Goal: Participate in discussion: Engage in conversation with other users on a specific topic

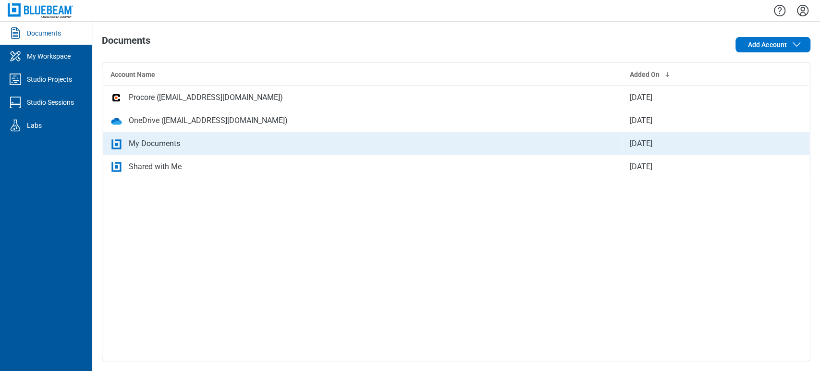
click at [177, 152] on td "My Documents" at bounding box center [363, 143] width 520 height 23
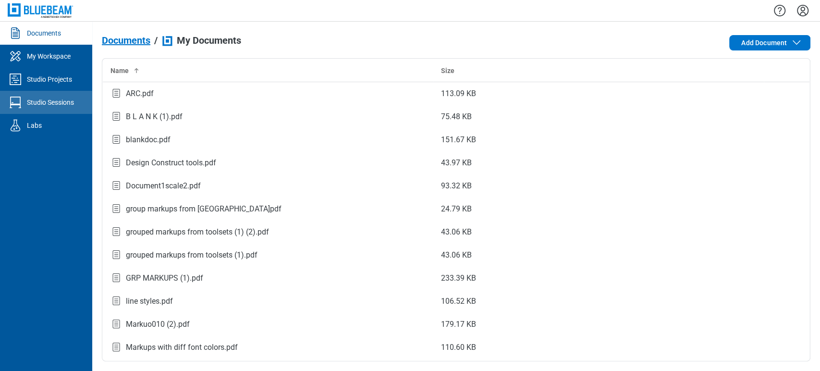
click at [15, 103] on icon "Studio Sessions" at bounding box center [15, 102] width 15 height 15
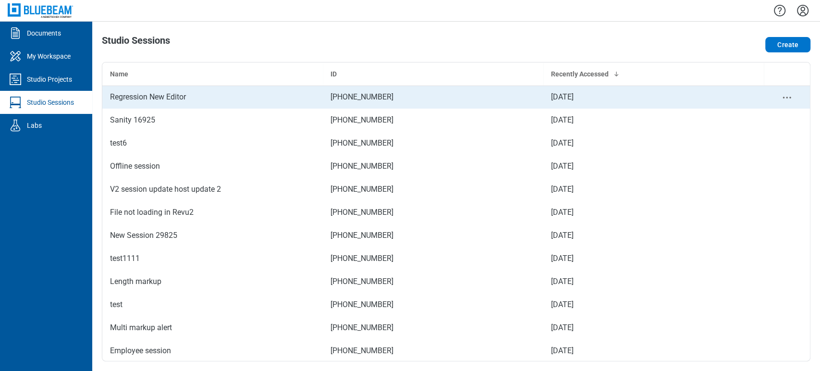
click at [110, 88] on td "Regression New Editor" at bounding box center [212, 97] width 221 height 23
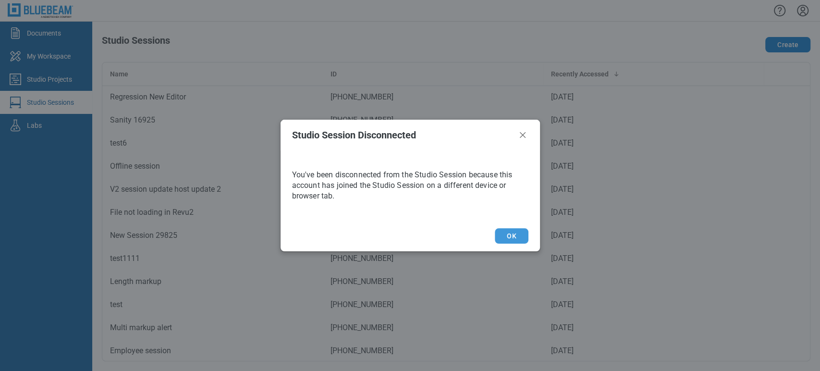
click at [511, 231] on button "OK" at bounding box center [511, 235] width 33 height 15
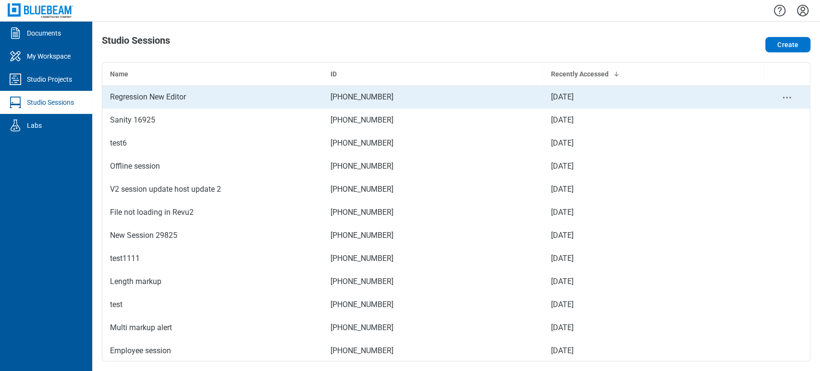
click at [219, 96] on div "Regression New Editor" at bounding box center [212, 97] width 205 height 12
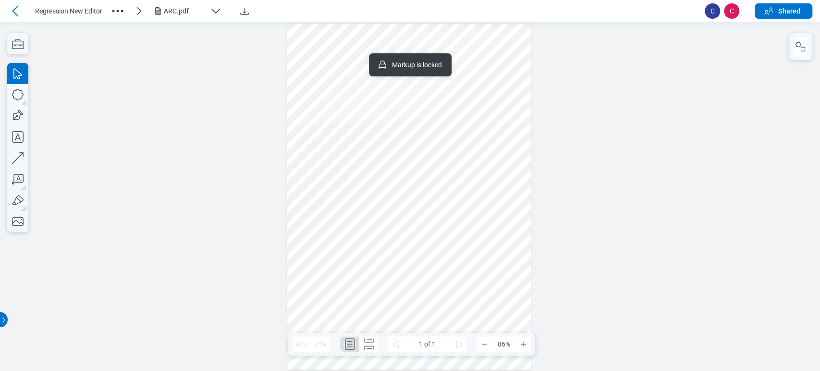
click at [481, 305] on div at bounding box center [409, 197] width 245 height 346
drag, startPoint x: 481, startPoint y: 305, endPoint x: 490, endPoint y: 277, distance: 29.3
click at [490, 277] on div at bounding box center [409, 197] width 245 height 346
click at [342, 261] on div at bounding box center [409, 197] width 245 height 346
drag, startPoint x: 339, startPoint y: 262, endPoint x: 326, endPoint y: 286, distance: 27.3
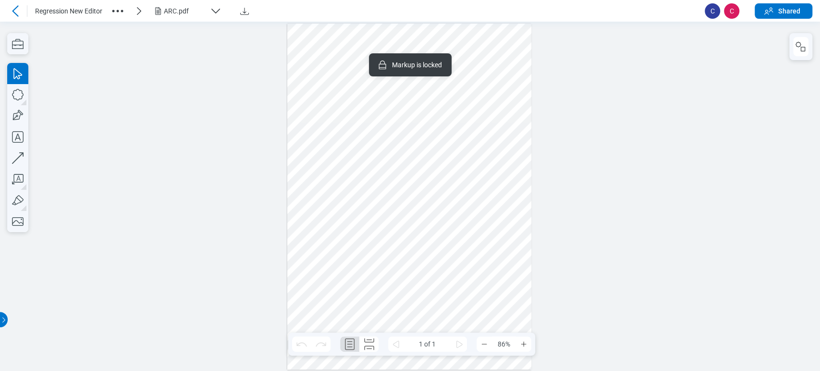
click at [326, 286] on div at bounding box center [409, 197] width 245 height 346
click at [373, 233] on div at bounding box center [409, 197] width 245 height 346
drag, startPoint x: 373, startPoint y: 233, endPoint x: 372, endPoint y: 205, distance: 28.4
click at [372, 205] on div at bounding box center [409, 197] width 245 height 346
click at [377, 141] on div at bounding box center [409, 197] width 245 height 346
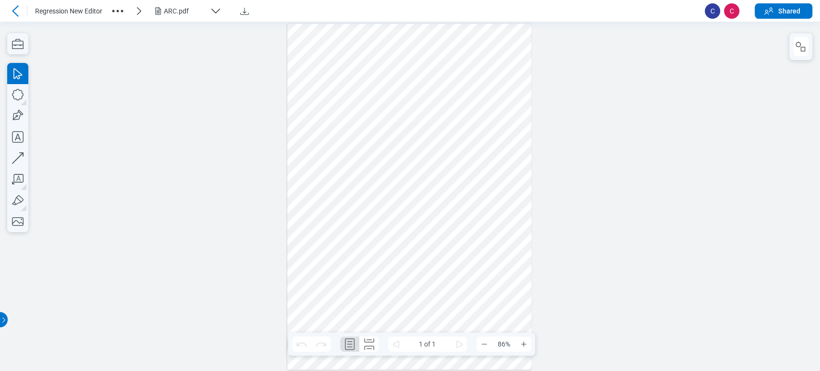
drag, startPoint x: 377, startPoint y: 141, endPoint x: 367, endPoint y: 161, distance: 22.4
click at [367, 161] on div at bounding box center [409, 197] width 245 height 346
click at [184, 9] on div "ARC.pdf" at bounding box center [185, 11] width 42 height 10
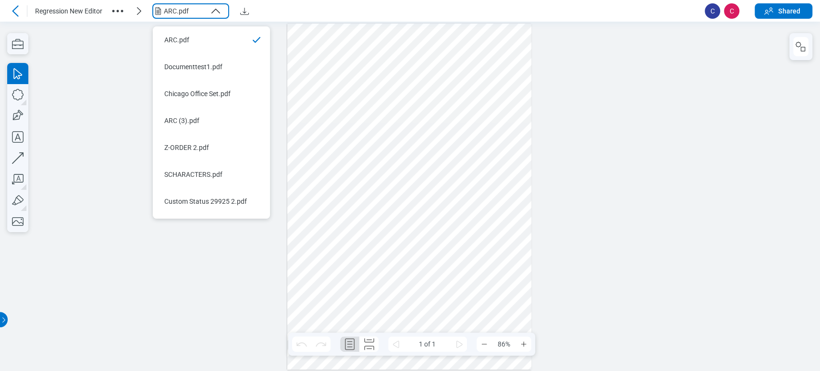
scroll to position [23, 0]
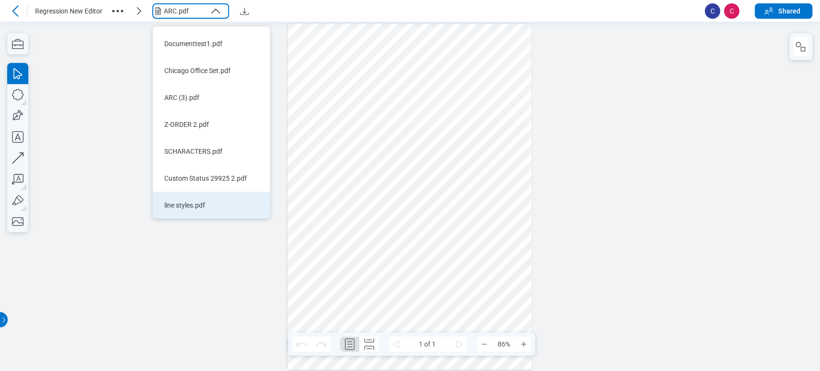
click at [247, 212] on li "line styles.pdf" at bounding box center [211, 205] width 117 height 27
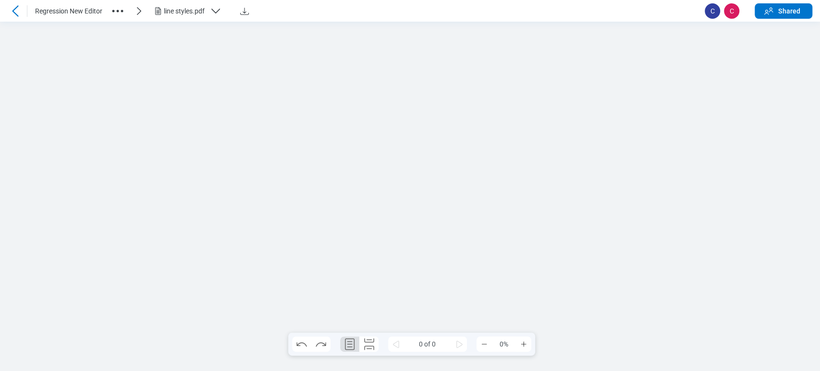
scroll to position [0, 0]
click at [405, 88] on div at bounding box center [409, 197] width 245 height 346
click at [397, 66] on div at bounding box center [409, 197] width 245 height 346
drag, startPoint x: 341, startPoint y: 117, endPoint x: 351, endPoint y: 117, distance: 10.1
click at [347, 117] on div at bounding box center [409, 197] width 245 height 346
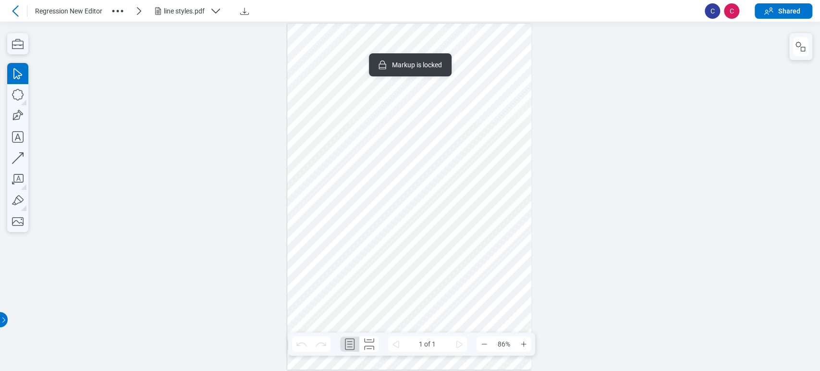
click at [358, 118] on div at bounding box center [409, 197] width 245 height 346
drag, startPoint x: 346, startPoint y: 159, endPoint x: 353, endPoint y: 214, distance: 55.7
click at [353, 214] on div at bounding box center [409, 197] width 245 height 346
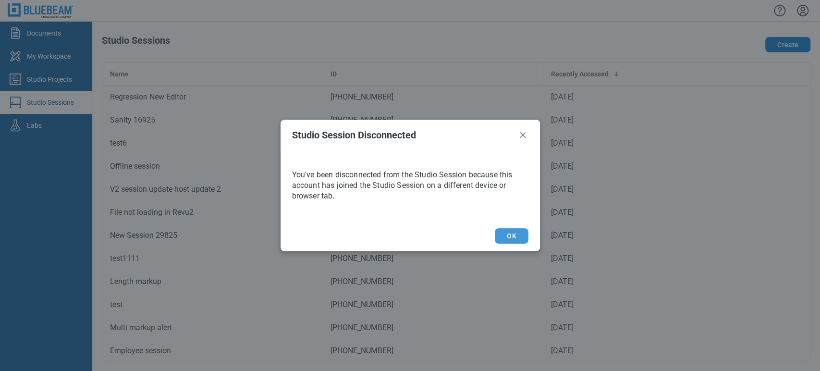
click at [511, 239] on button "OK" at bounding box center [511, 235] width 33 height 15
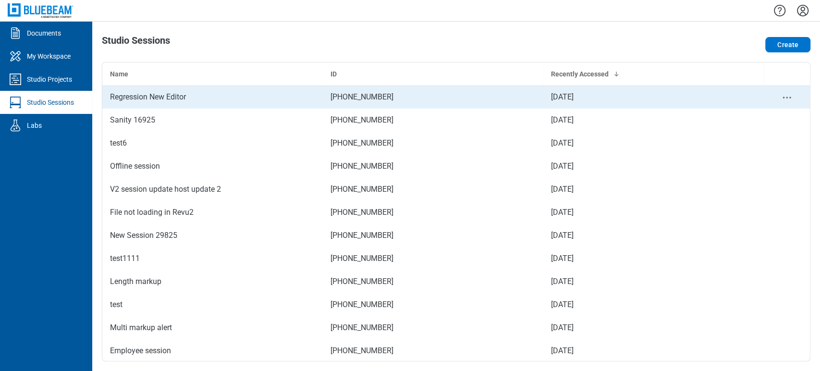
click at [243, 99] on div "Regression New Editor" at bounding box center [212, 97] width 205 height 12
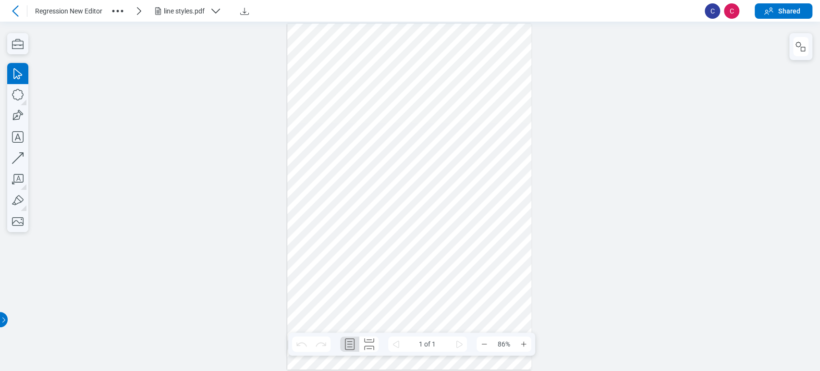
click at [176, 14] on div "line styles.pdf" at bounding box center [185, 11] width 42 height 10
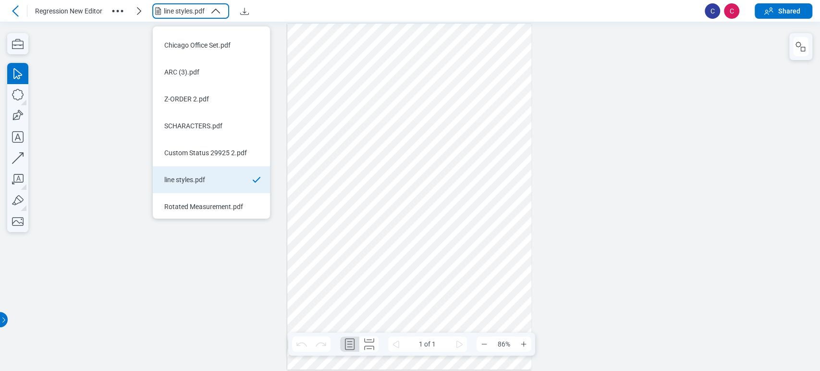
scroll to position [50, 0]
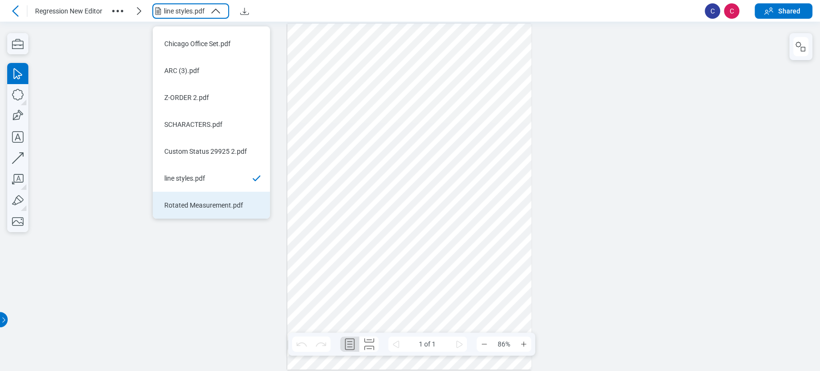
click at [227, 213] on li "Rotated Measurement.pdf" at bounding box center [211, 205] width 117 height 27
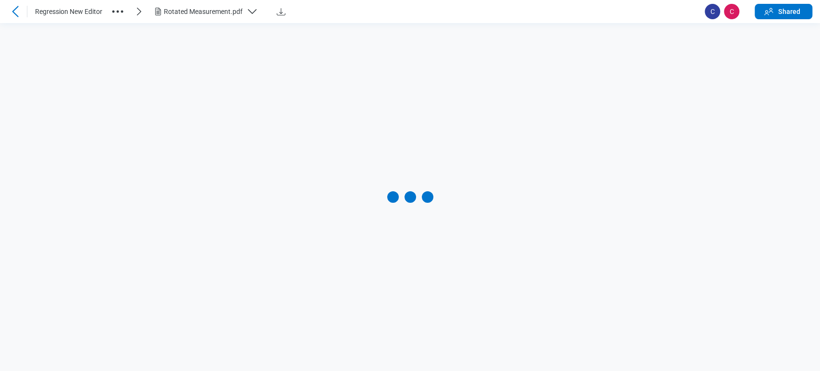
click at [201, 7] on div "Rotated Measurement.pdf" at bounding box center [203, 12] width 79 height 10
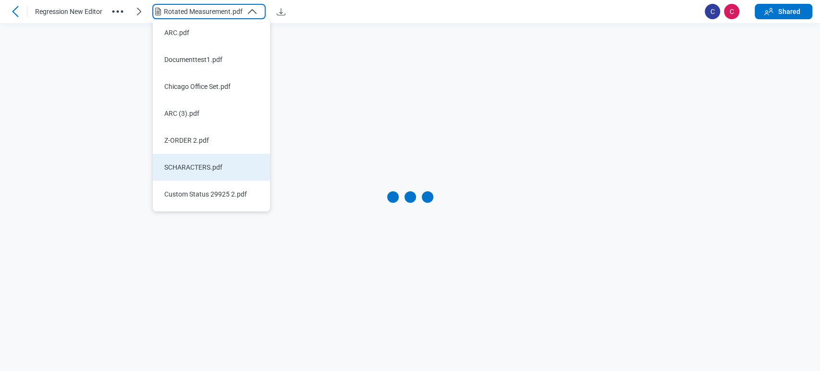
scroll to position [0, 0]
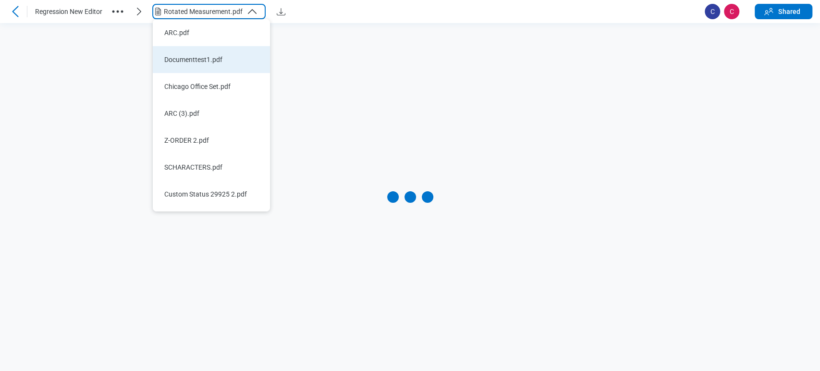
click at [217, 56] on div "Documenttest1.pdf" at bounding box center [205, 60] width 83 height 10
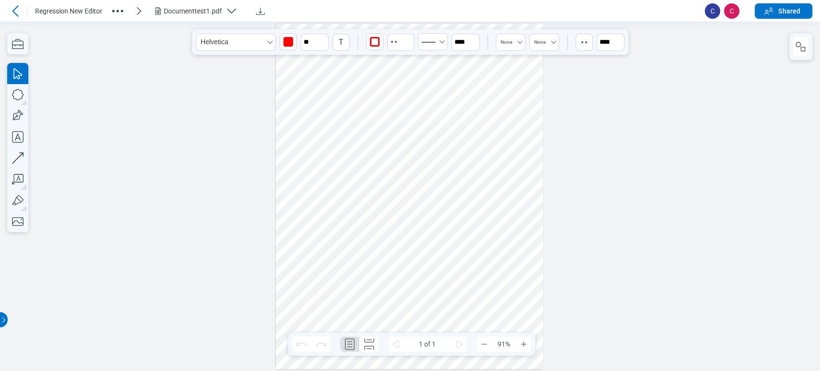
click at [453, 62] on div at bounding box center [409, 197] width 267 height 346
drag, startPoint x: 434, startPoint y: 62, endPoint x: 421, endPoint y: 170, distance: 108.5
click at [421, 170] on div at bounding box center [409, 197] width 267 height 346
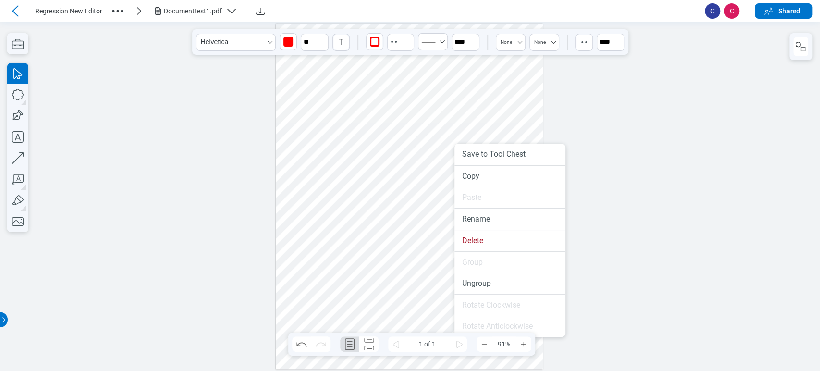
click at [410, 135] on div at bounding box center [409, 197] width 267 height 346
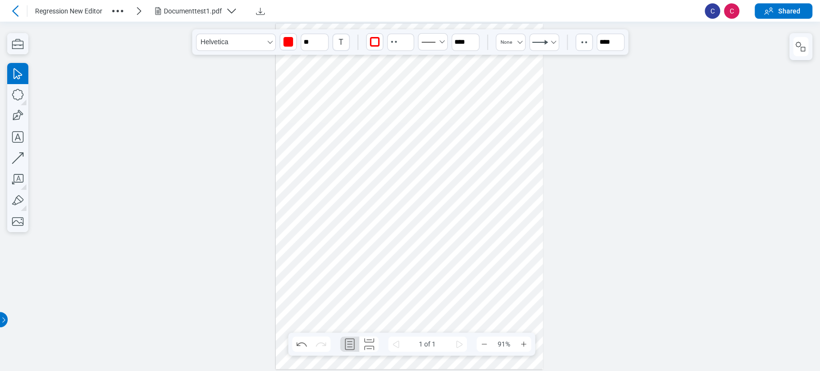
click at [428, 92] on div at bounding box center [409, 197] width 267 height 346
click at [405, 108] on div at bounding box center [409, 197] width 267 height 346
click at [460, 95] on div at bounding box center [409, 197] width 267 height 346
drag, startPoint x: 516, startPoint y: 82, endPoint x: 504, endPoint y: 91, distance: 15.1
click at [504, 91] on div at bounding box center [409, 197] width 267 height 346
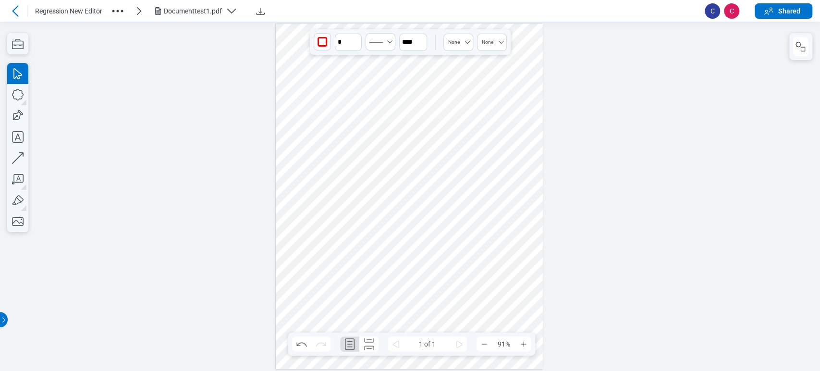
click at [478, 128] on div at bounding box center [409, 197] width 267 height 346
drag, startPoint x: 524, startPoint y: 123, endPoint x: 434, endPoint y: 127, distance: 90.9
click at [434, 127] on div at bounding box center [409, 197] width 267 height 346
click at [365, 264] on div at bounding box center [409, 197] width 267 height 346
click at [23, 169] on icon "button" at bounding box center [17, 179] width 21 height 21
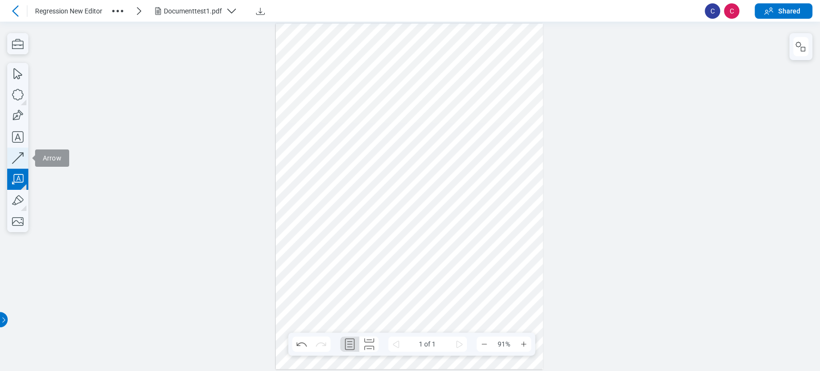
click at [23, 160] on icon "button" at bounding box center [17, 158] width 21 height 21
drag, startPoint x: 296, startPoint y: 106, endPoint x: 306, endPoint y: 135, distance: 30.6
click at [306, 135] on div at bounding box center [409, 197] width 267 height 346
click at [304, 130] on div at bounding box center [409, 197] width 267 height 346
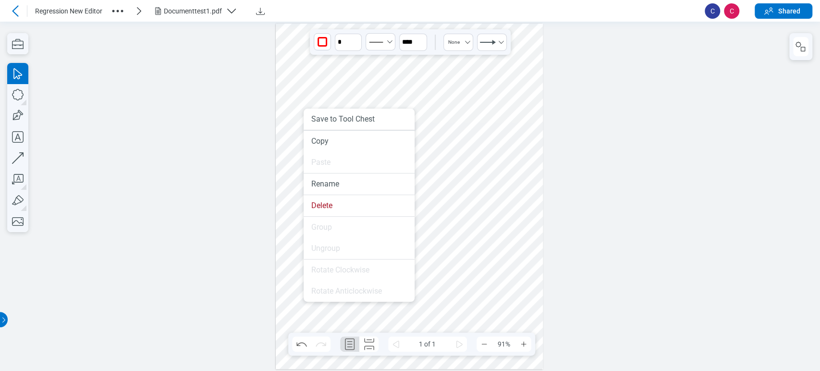
click at [457, 218] on div at bounding box center [409, 197] width 267 height 346
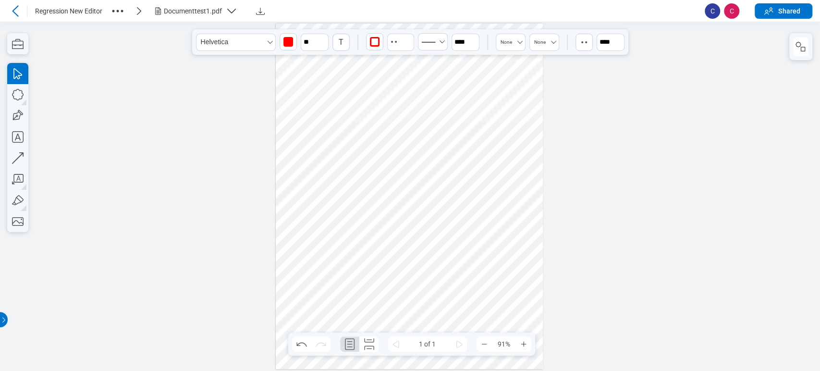
click at [444, 173] on div at bounding box center [409, 197] width 267 height 346
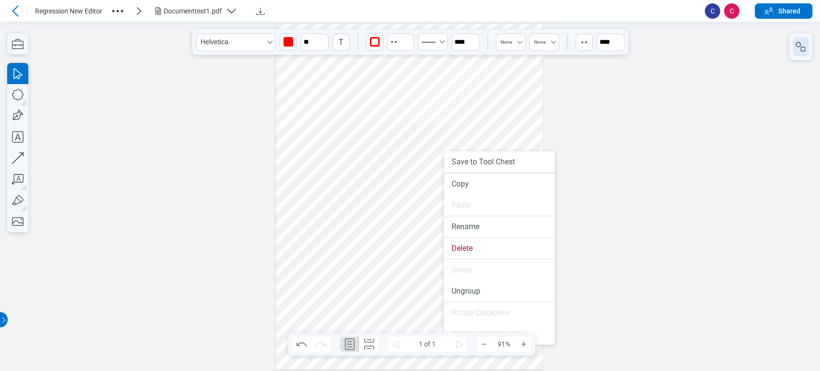
click at [804, 43] on icon "button" at bounding box center [801, 47] width 12 height 12
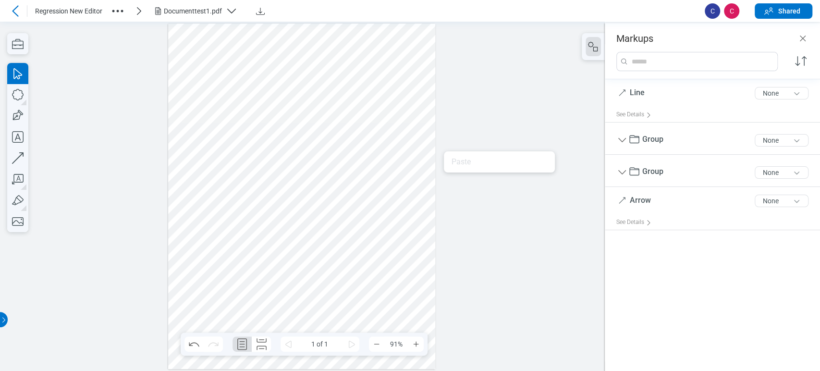
click at [298, 174] on div at bounding box center [301, 197] width 267 height 346
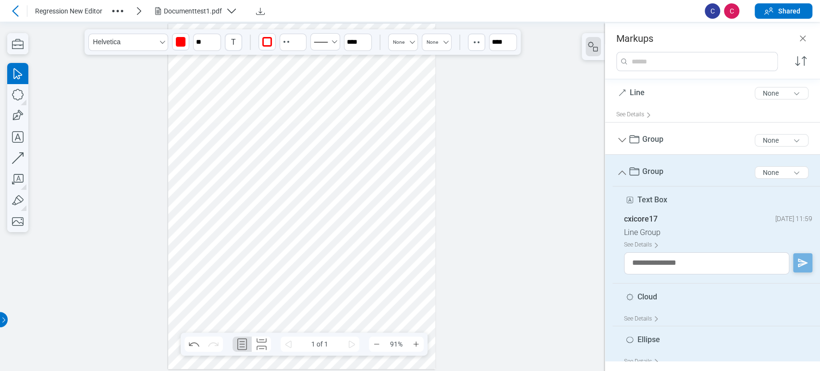
click at [177, 9] on div "Documenttest1.pdf" at bounding box center [193, 11] width 58 height 10
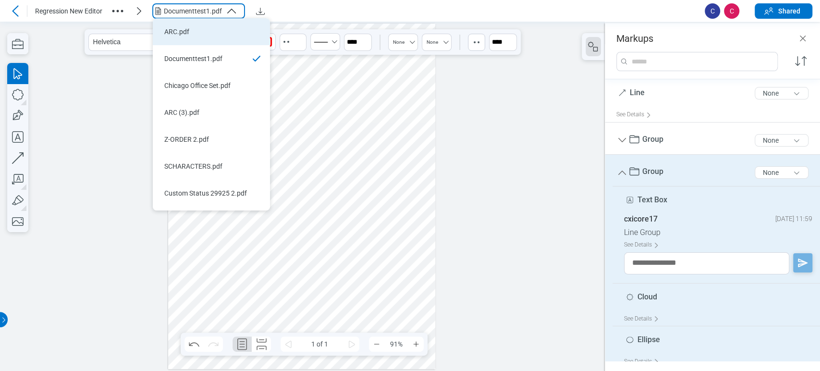
click at [193, 34] on div "ARC.pdf" at bounding box center [205, 32] width 83 height 10
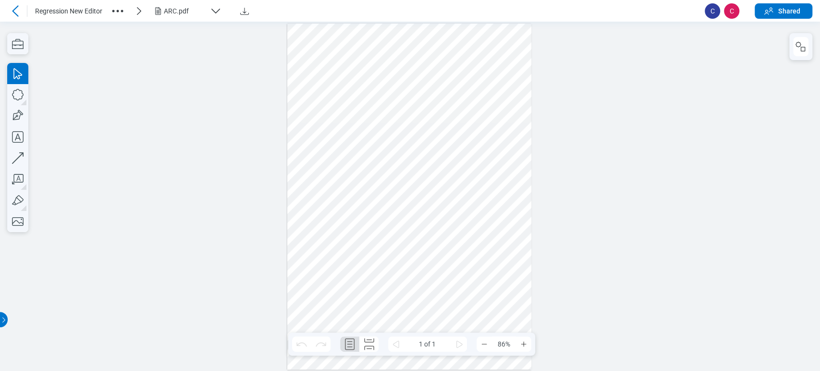
click at [189, 11] on div "ARC.pdf" at bounding box center [185, 11] width 42 height 10
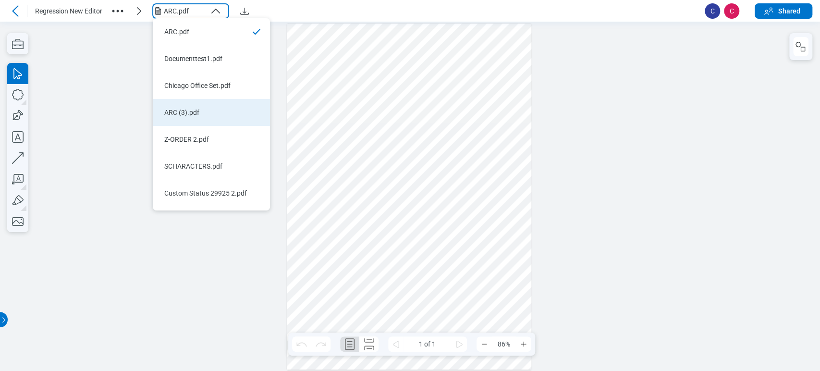
click at [201, 115] on div "ARC (3).pdf" at bounding box center [205, 113] width 83 height 10
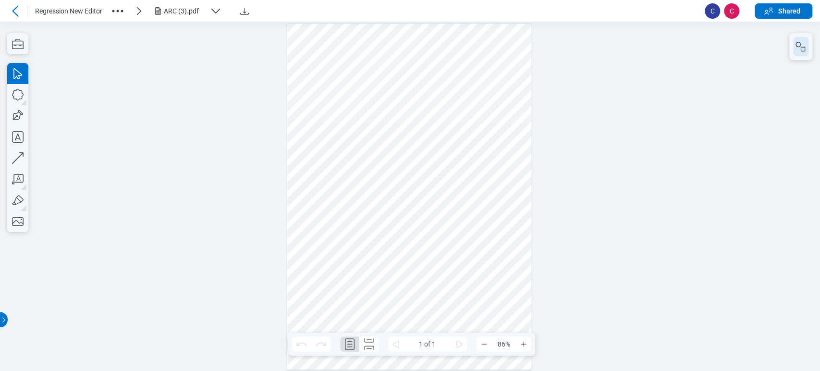
click at [803, 46] on icon "button" at bounding box center [801, 47] width 12 height 12
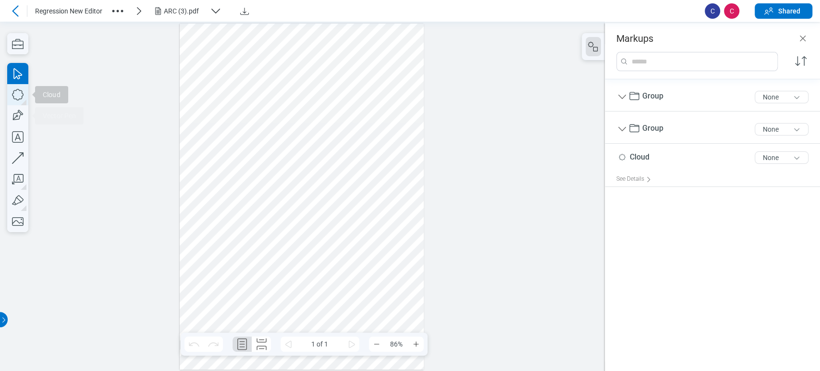
click at [14, 97] on icon "button" at bounding box center [17, 94] width 21 height 21
drag, startPoint x: 206, startPoint y: 76, endPoint x: 261, endPoint y: 113, distance: 66.5
click at [261, 113] on div at bounding box center [302, 197] width 245 height 346
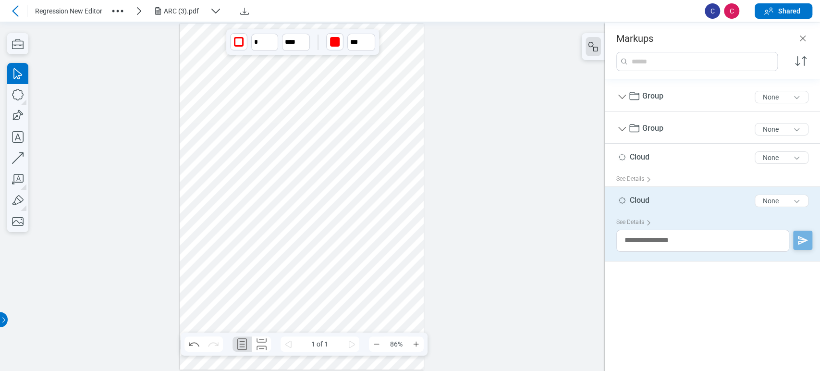
click at [231, 97] on div at bounding box center [302, 197] width 245 height 346
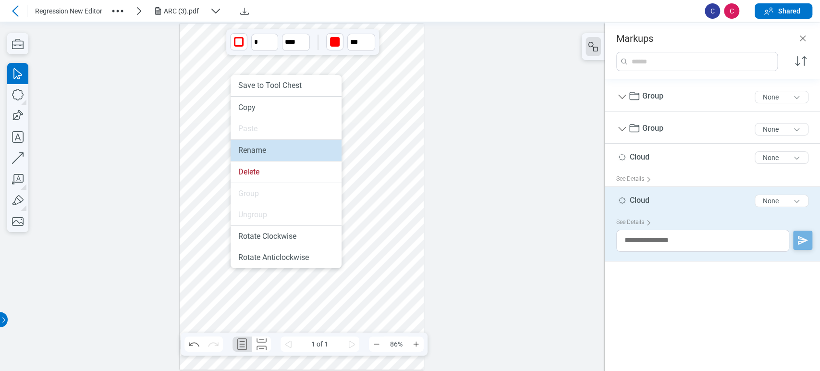
click at [261, 153] on li "Rename" at bounding box center [286, 150] width 111 height 21
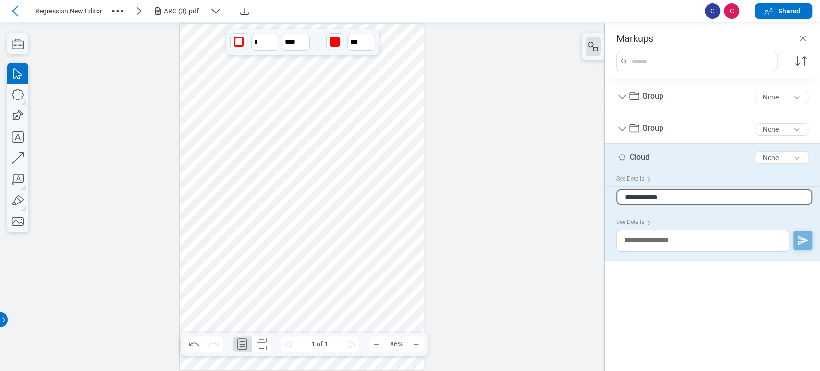
type input "**********"
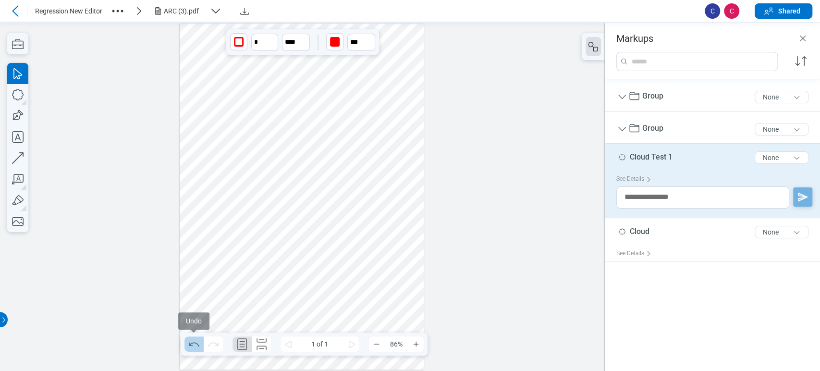
click at [188, 340] on icon "Undo" at bounding box center [193, 343] width 15 height 15
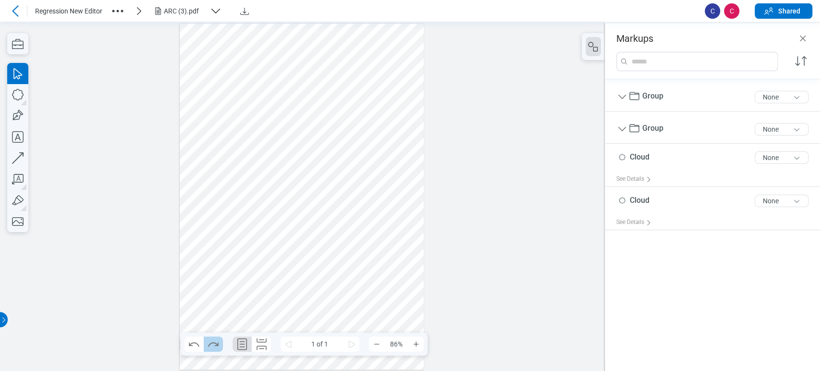
click at [208, 339] on icon "Redo" at bounding box center [213, 343] width 15 height 15
click at [193, 340] on icon "Undo" at bounding box center [193, 343] width 15 height 15
click at [204, 345] on button "Redo" at bounding box center [213, 343] width 19 height 15
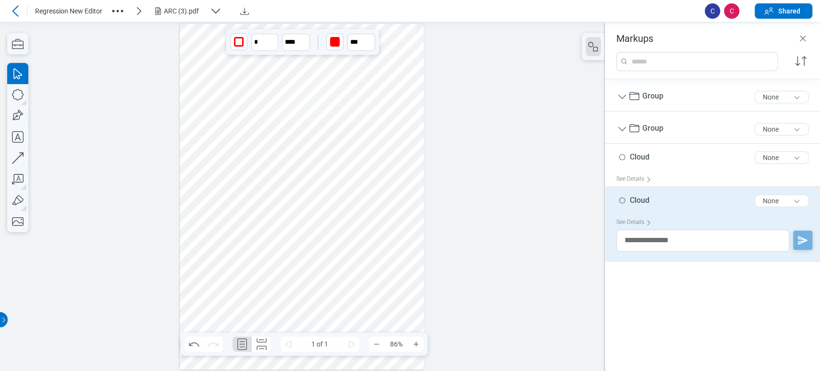
click at [256, 108] on div at bounding box center [302, 197] width 245 height 346
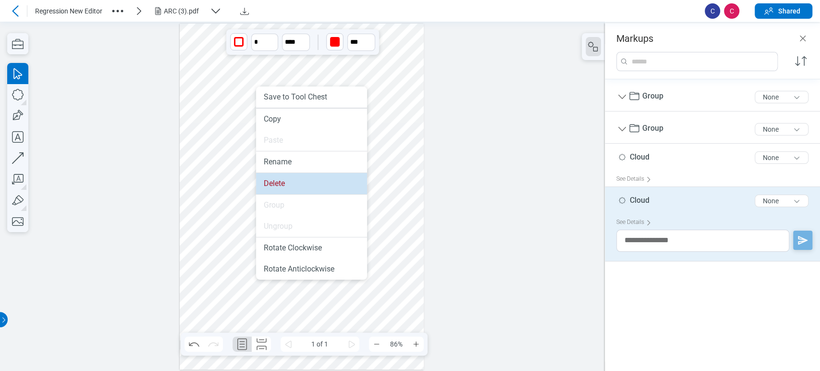
click at [280, 181] on li "Delete" at bounding box center [311, 183] width 111 height 21
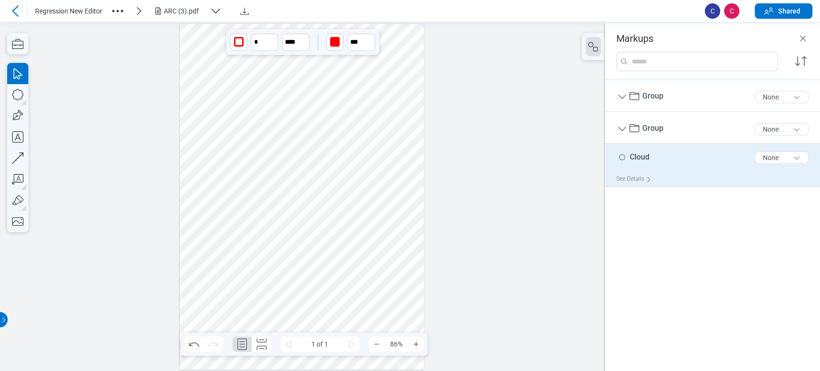
click at [661, 156] on div "Cloud 5 of 300 characters None" at bounding box center [717, 160] width 200 height 24
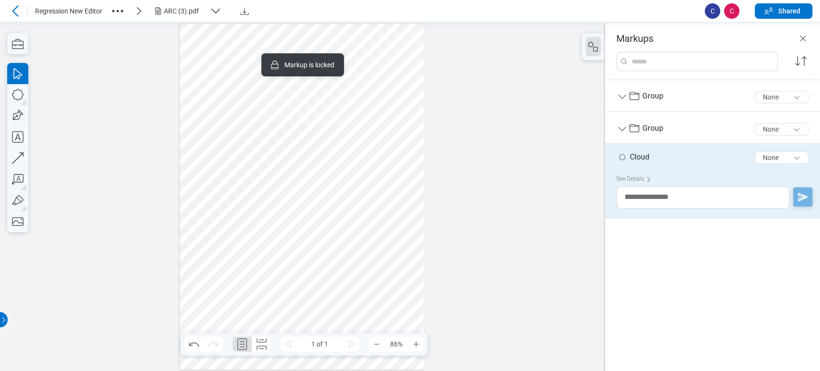
drag, startPoint x: 658, startPoint y: 184, endPoint x: 231, endPoint y: 89, distance: 437.7
click at [262, 90] on div at bounding box center [302, 197] width 245 height 346
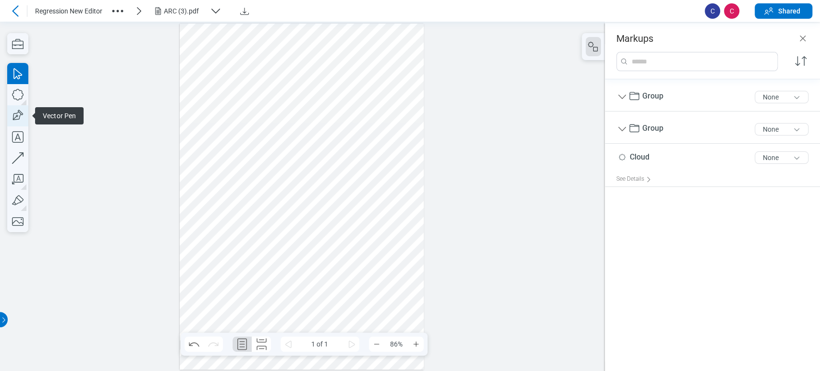
click at [17, 116] on icon "button" at bounding box center [17, 116] width 14 height 14
drag, startPoint x: 204, startPoint y: 64, endPoint x: 257, endPoint y: 104, distance: 66.6
click at [257, 104] on div at bounding box center [302, 197] width 245 height 346
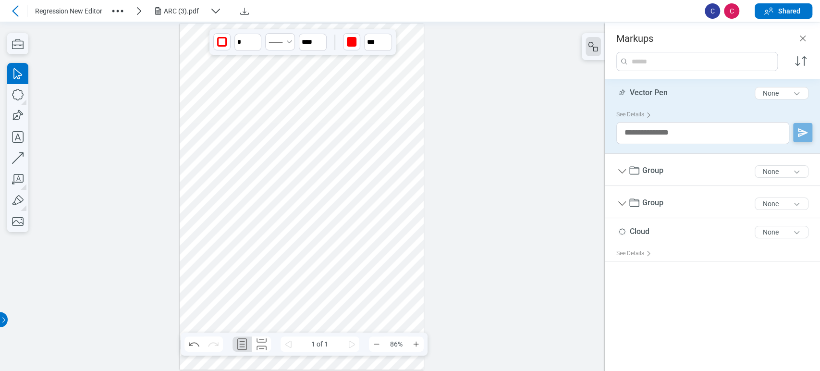
click at [215, 76] on div at bounding box center [302, 197] width 245 height 346
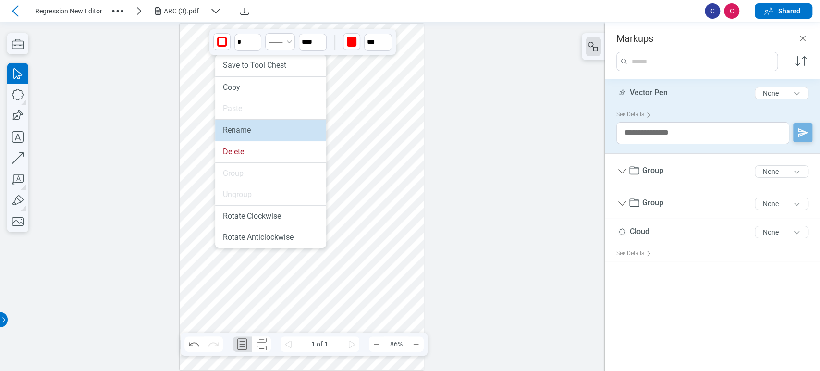
click at [247, 127] on li "Rename" at bounding box center [270, 130] width 111 height 21
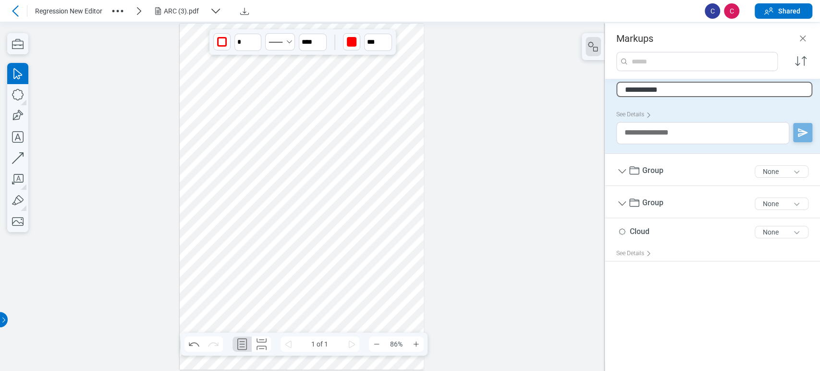
type input "**********"
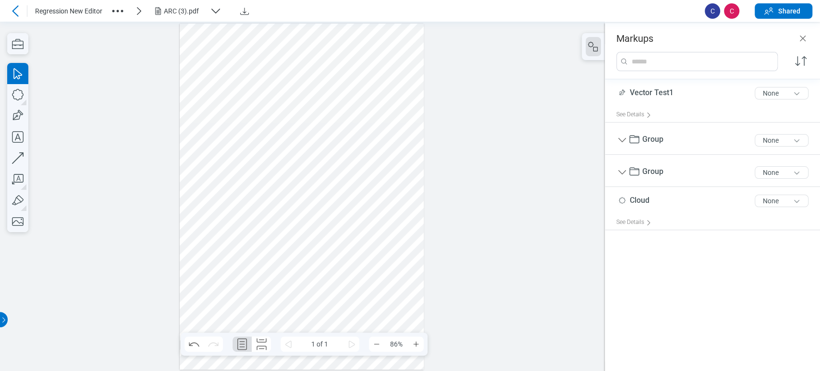
click at [375, 181] on div at bounding box center [302, 197] width 245 height 346
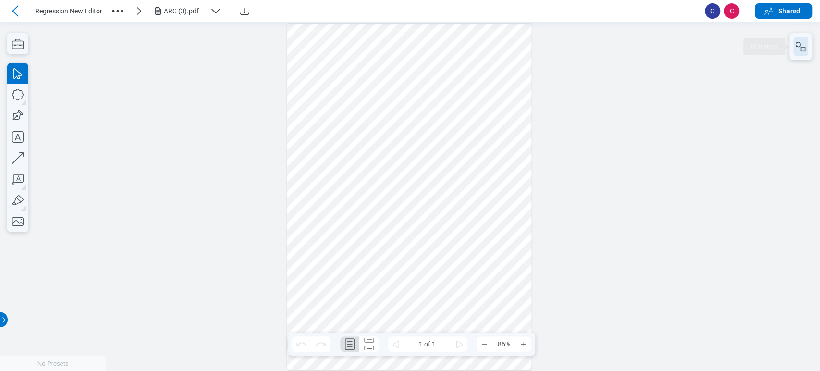
click at [806, 47] on icon "button" at bounding box center [801, 47] width 12 height 12
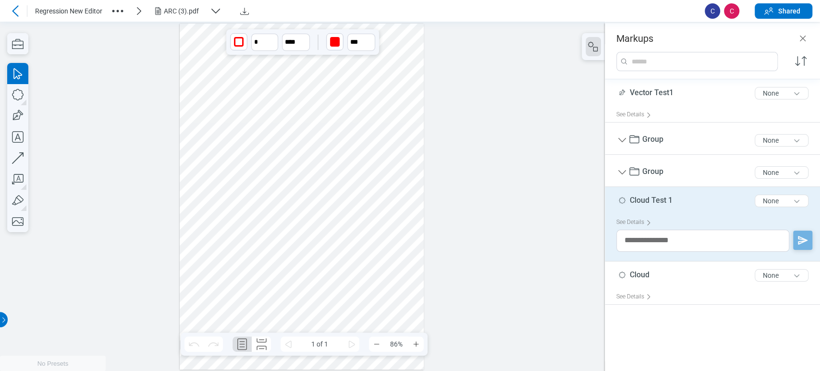
drag, startPoint x: 242, startPoint y: 92, endPoint x: 363, endPoint y: 206, distance: 166.3
click at [363, 206] on div at bounding box center [302, 197] width 245 height 346
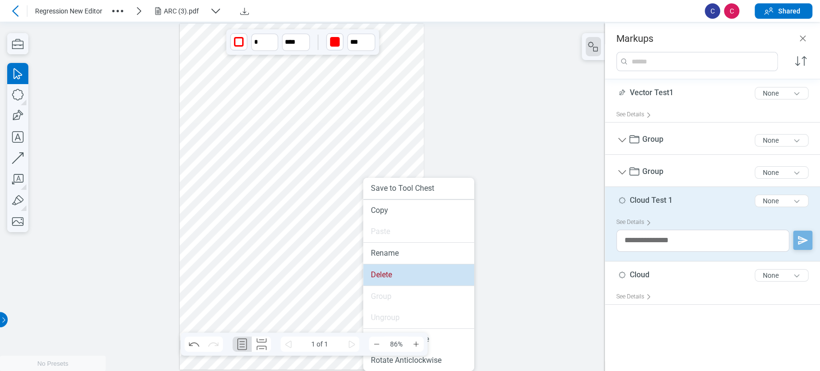
click at [373, 273] on li "Delete" at bounding box center [418, 274] width 111 height 21
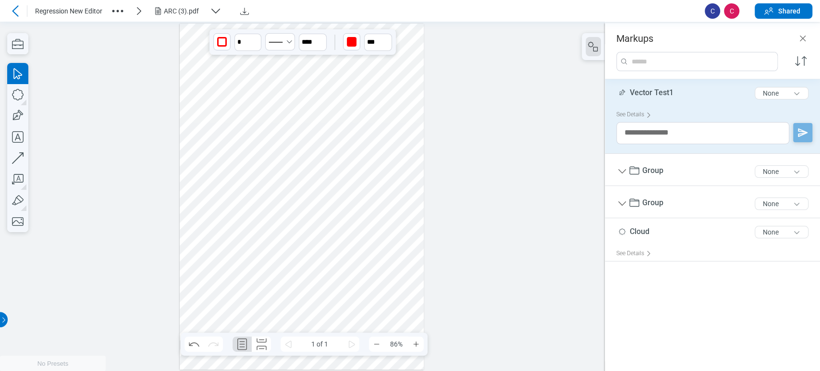
click at [245, 98] on div at bounding box center [302, 197] width 245 height 346
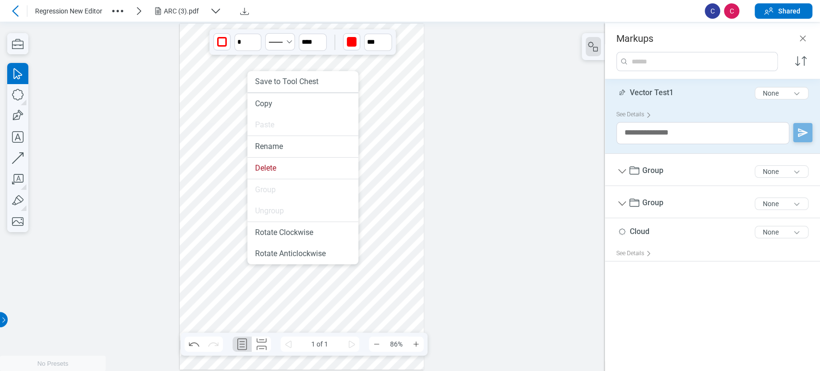
drag, startPoint x: 248, startPoint y: 93, endPoint x: 258, endPoint y: 128, distance: 37.0
drag, startPoint x: 289, startPoint y: 169, endPoint x: 305, endPoint y: 146, distance: 28.4
click at [289, 169] on li "Delete" at bounding box center [303, 168] width 111 height 21
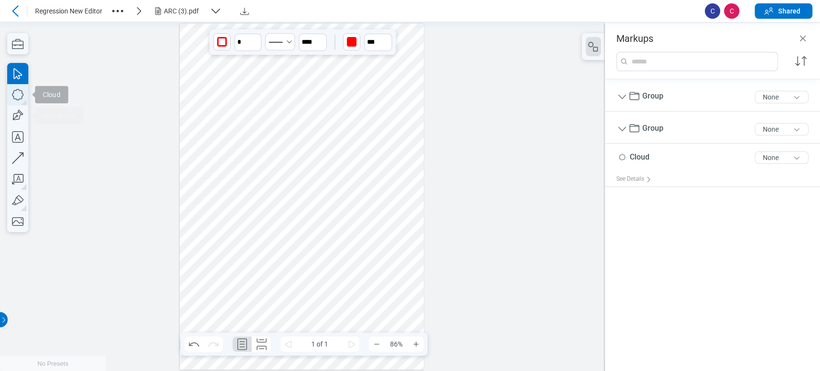
click at [19, 95] on icon "button" at bounding box center [17, 94] width 21 height 21
drag, startPoint x: 209, startPoint y: 98, endPoint x: 239, endPoint y: 132, distance: 45.9
click at [239, 132] on div at bounding box center [302, 197] width 245 height 346
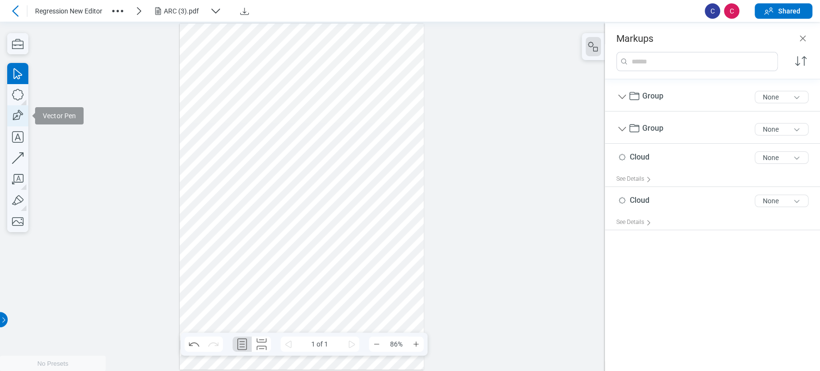
click at [20, 116] on icon "button" at bounding box center [17, 116] width 14 height 14
drag, startPoint x: 251, startPoint y: 90, endPoint x: 269, endPoint y: 126, distance: 40.4
click at [269, 126] on div at bounding box center [302, 197] width 245 height 346
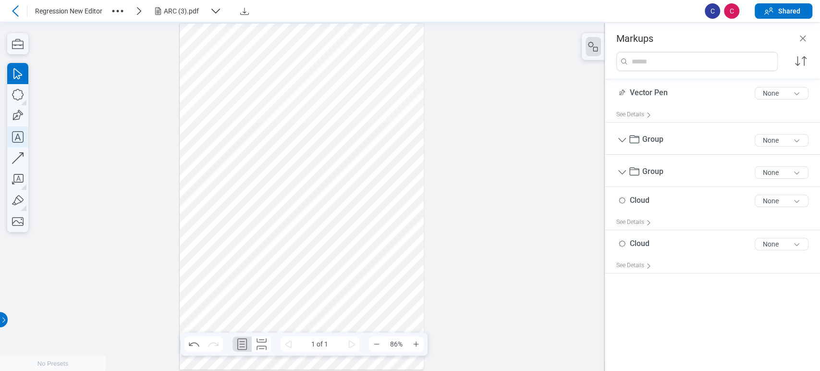
click at [19, 132] on icon "button" at bounding box center [17, 136] width 21 height 21
drag, startPoint x: 235, startPoint y: 74, endPoint x: 247, endPoint y: 79, distance: 13.6
click at [247, 79] on div at bounding box center [302, 197] width 245 height 346
click at [268, 55] on div at bounding box center [302, 197] width 245 height 346
click at [227, 99] on div at bounding box center [302, 197] width 245 height 346
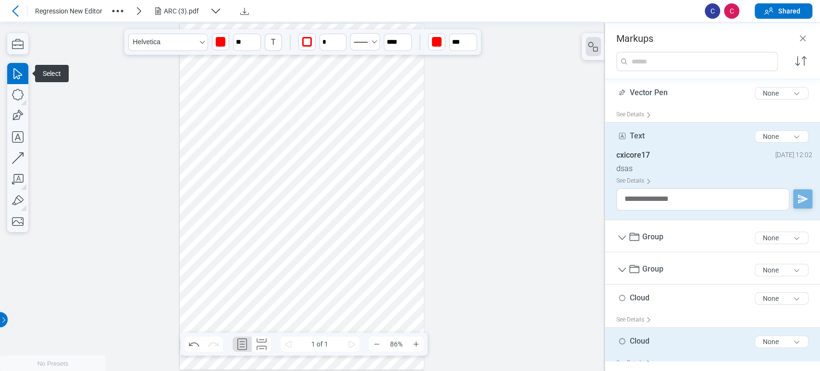
click at [238, 64] on div at bounding box center [302, 197] width 245 height 346
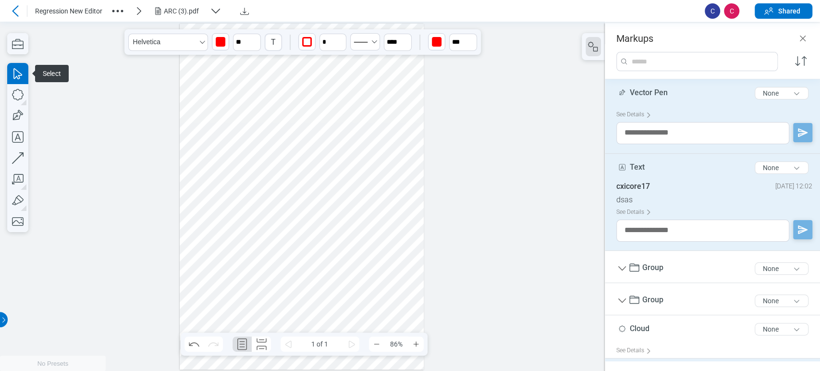
click at [261, 108] on div at bounding box center [302, 197] width 245 height 346
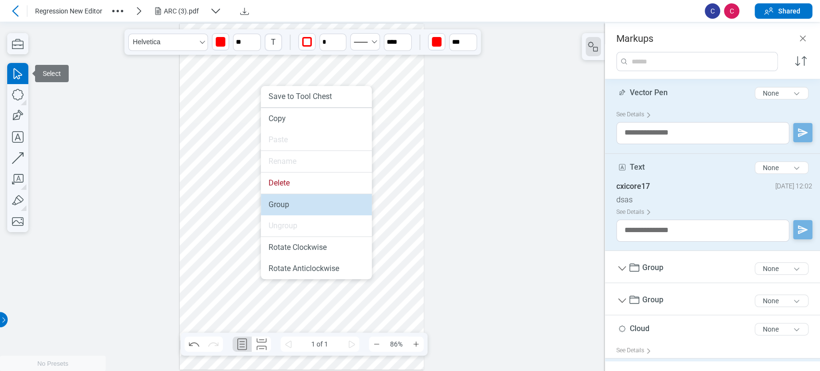
click at [275, 201] on li "Group" at bounding box center [316, 204] width 111 height 21
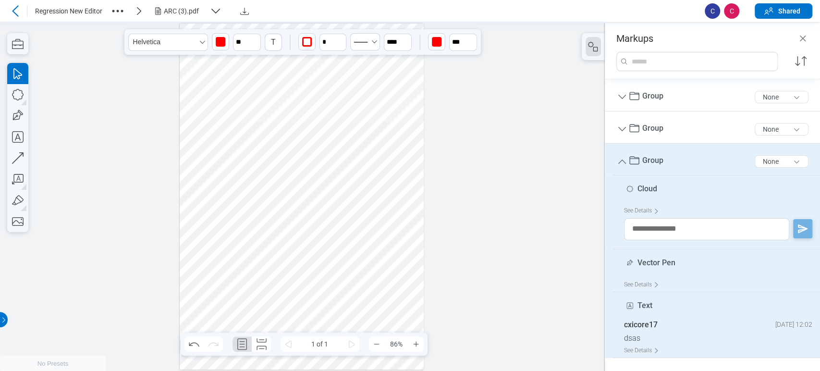
click at [267, 106] on div at bounding box center [302, 197] width 245 height 346
click at [662, 232] on textarea at bounding box center [706, 229] width 165 height 22
type textarea "**********"
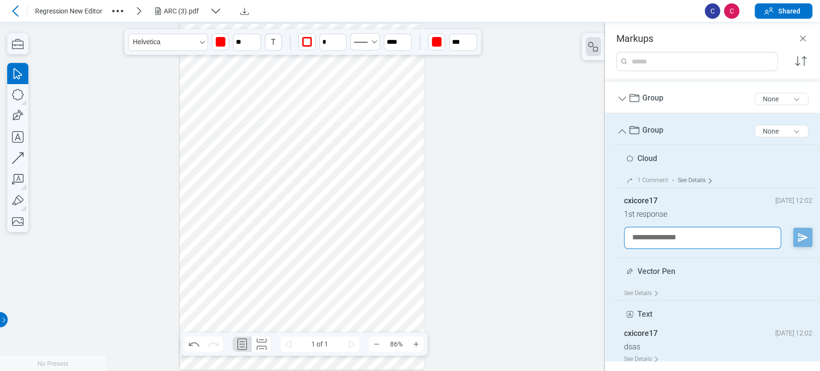
scroll to position [79, 0]
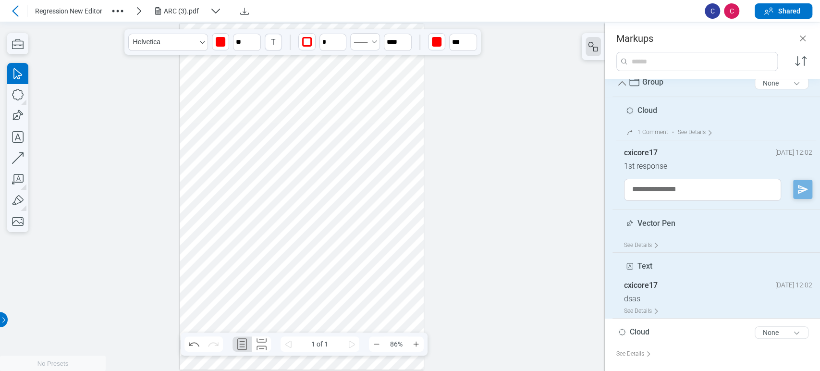
click at [658, 220] on span "Vector Pen" at bounding box center [657, 223] width 38 height 9
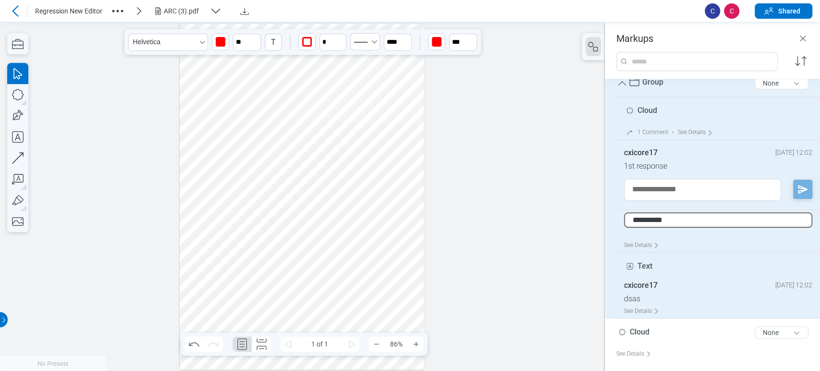
click at [676, 219] on input "**********" at bounding box center [718, 219] width 188 height 15
type input "****"
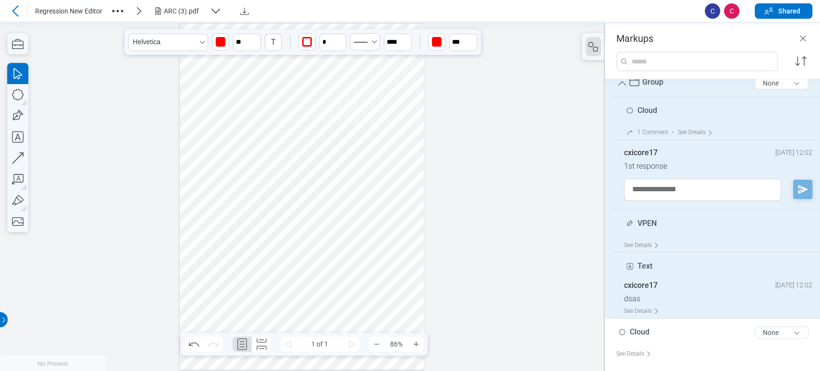
click at [654, 266] on div "Text 4 of 300 characters" at bounding box center [720, 269] width 192 height 24
click at [647, 265] on span "Text" at bounding box center [645, 265] width 15 height 9
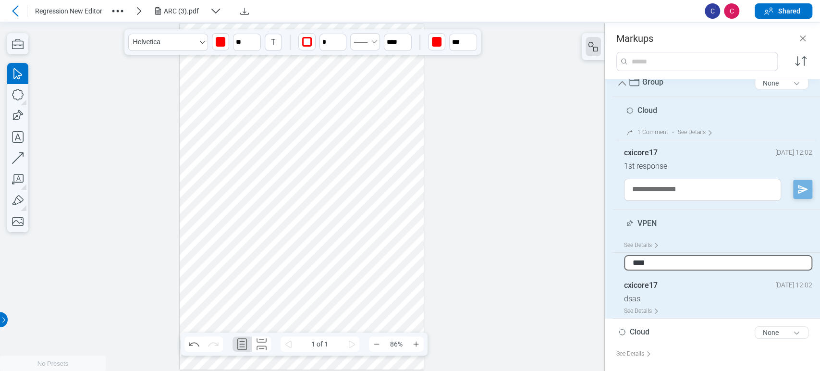
type input "*****"
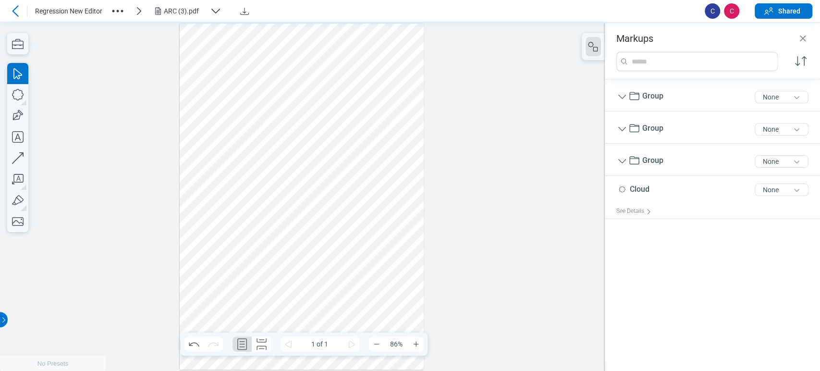
click at [368, 155] on div at bounding box center [302, 197] width 245 height 346
click at [19, 153] on icon "button" at bounding box center [17, 158] width 21 height 21
click at [235, 147] on div at bounding box center [302, 197] width 245 height 346
click at [20, 92] on icon "button" at bounding box center [17, 94] width 21 height 21
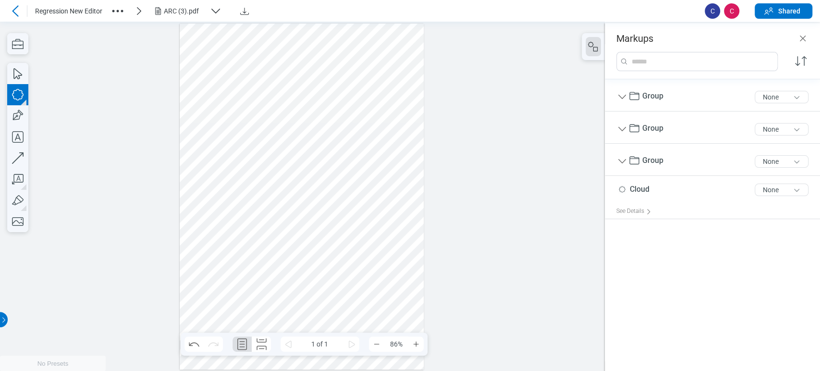
drag, startPoint x: 346, startPoint y: 157, endPoint x: 379, endPoint y: 182, distance: 41.1
click at [379, 182] on div at bounding box center [302, 197] width 245 height 346
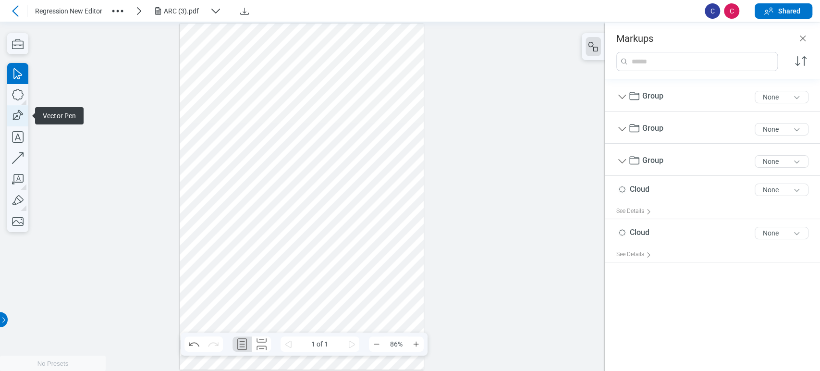
click at [23, 108] on icon "button" at bounding box center [17, 115] width 21 height 21
drag, startPoint x: 387, startPoint y: 144, endPoint x: 415, endPoint y: 175, distance: 42.2
click at [415, 175] on div at bounding box center [302, 197] width 245 height 346
click at [403, 163] on div at bounding box center [302, 197] width 245 height 346
click at [370, 167] on div at bounding box center [302, 197] width 245 height 346
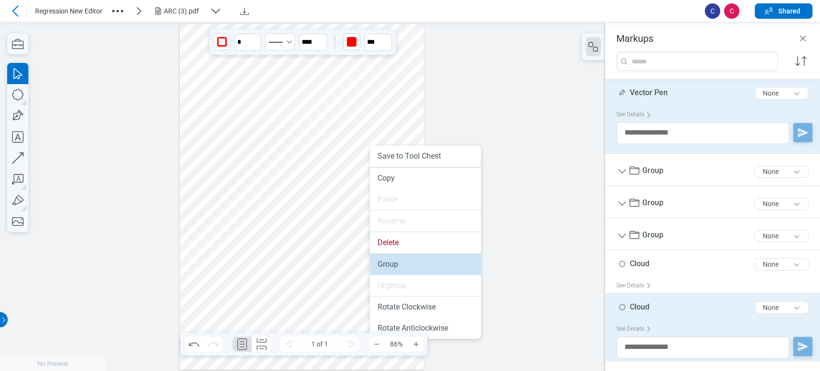
click at [400, 268] on li "Group" at bounding box center [425, 264] width 111 height 21
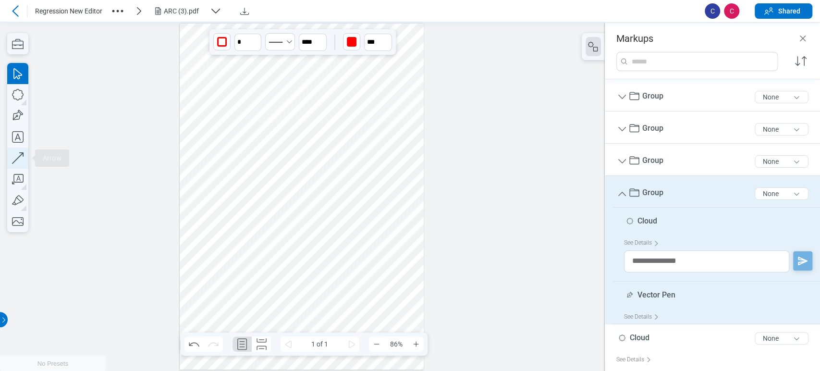
click at [23, 163] on icon "button" at bounding box center [17, 158] width 21 height 21
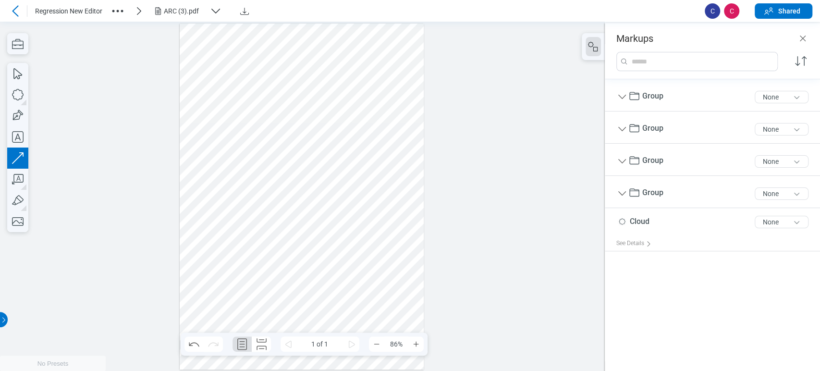
drag, startPoint x: 361, startPoint y: 202, endPoint x: 373, endPoint y: 182, distance: 23.0
click at [400, 203] on div at bounding box center [302, 197] width 245 height 346
click at [370, 175] on div at bounding box center [302, 197] width 245 height 346
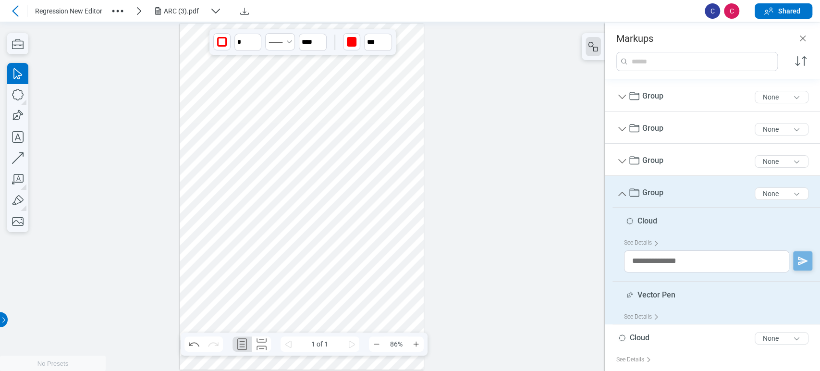
click at [377, 204] on div at bounding box center [302, 197] width 245 height 346
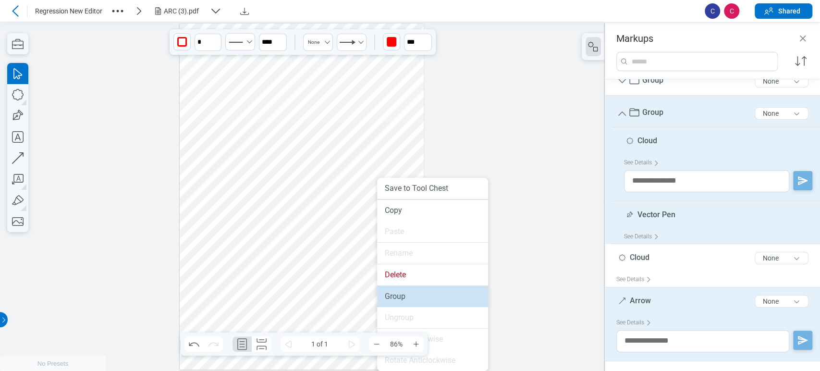
click at [395, 299] on li "Group" at bounding box center [432, 296] width 111 height 21
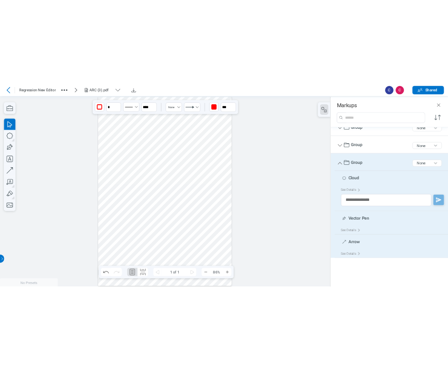
scroll to position [0, 0]
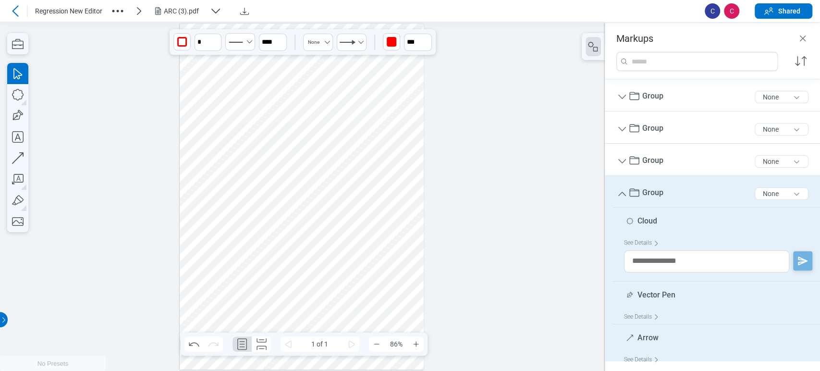
click at [251, 114] on div at bounding box center [302, 197] width 245 height 346
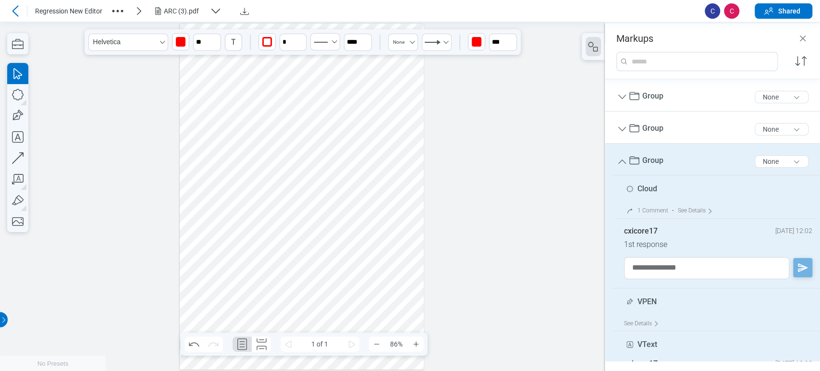
click at [348, 172] on div at bounding box center [302, 197] width 245 height 346
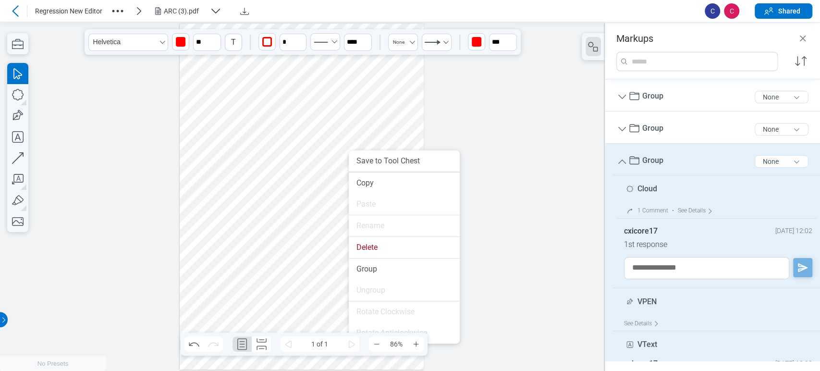
drag, startPoint x: 349, startPoint y: 172, endPoint x: 348, endPoint y: 194, distance: 21.6
click at [360, 268] on li "Group" at bounding box center [404, 269] width 111 height 21
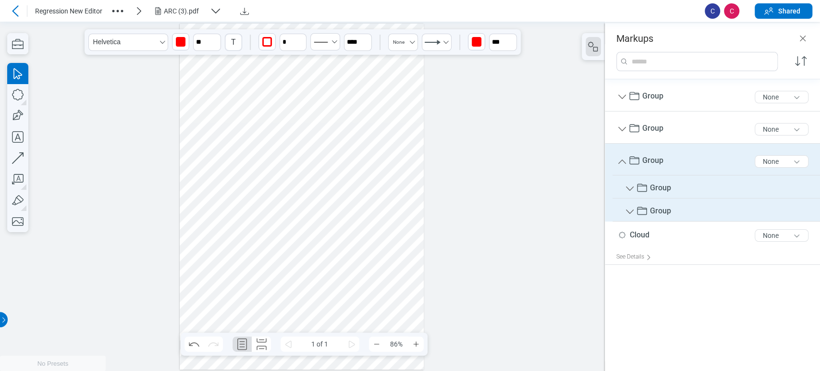
drag, startPoint x: 138, startPoint y: 191, endPoint x: 151, endPoint y: 181, distance: 15.8
click at [137, 192] on div at bounding box center [302, 196] width 605 height 349
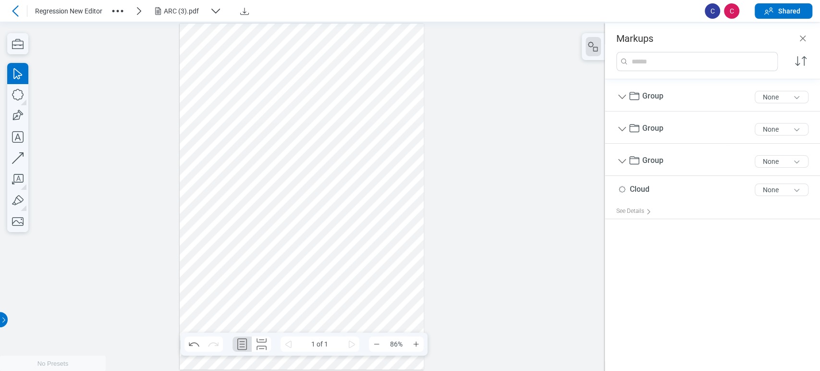
click at [393, 136] on div at bounding box center [302, 197] width 245 height 346
drag, startPoint x: 333, startPoint y: 266, endPoint x: 37, endPoint y: 179, distance: 308.3
click at [333, 267] on div at bounding box center [302, 197] width 245 height 346
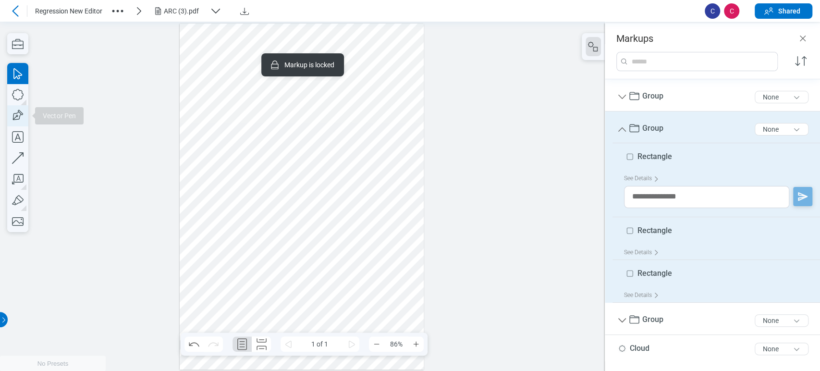
click at [15, 113] on icon "button" at bounding box center [17, 116] width 14 height 14
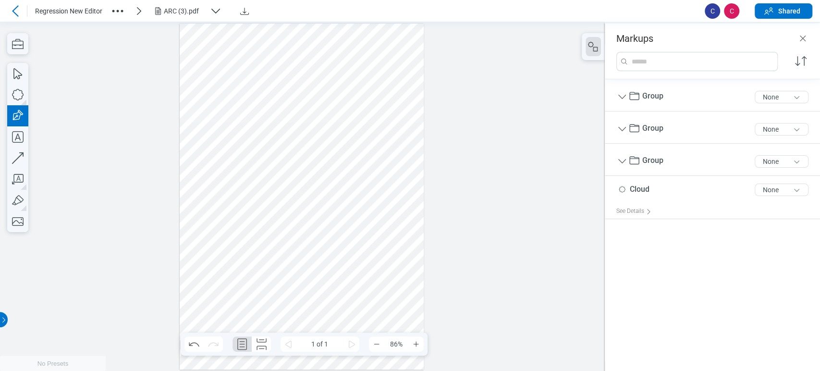
drag, startPoint x: 357, startPoint y: 220, endPoint x: 394, endPoint y: 244, distance: 44.1
click at [394, 244] on div at bounding box center [302, 197] width 245 height 346
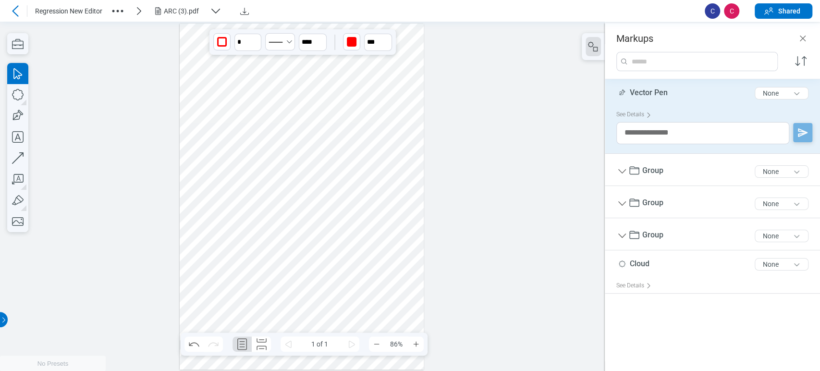
click at [382, 231] on div at bounding box center [302, 197] width 245 height 346
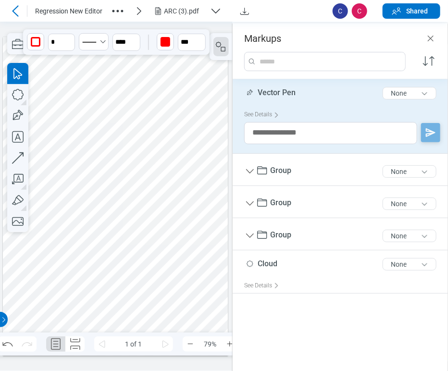
click at [432, 37] on icon "Close" at bounding box center [431, 39] width 12 height 12
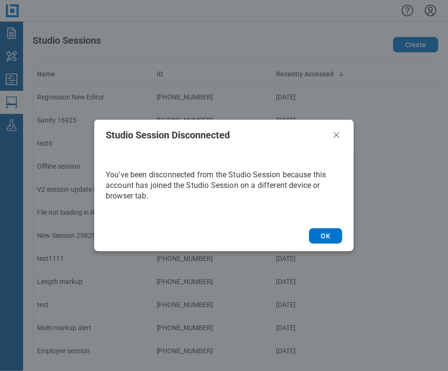
drag, startPoint x: 334, startPoint y: 228, endPoint x: 257, endPoint y: 202, distance: 81.2
click at [333, 228] on footer "OK" at bounding box center [224, 236] width 260 height 31
click at [322, 234] on button "OK" at bounding box center [325, 235] width 33 height 15
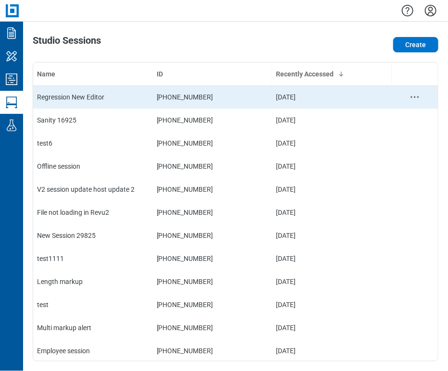
click at [72, 101] on div "Regression New Editor" at bounding box center [93, 97] width 112 height 10
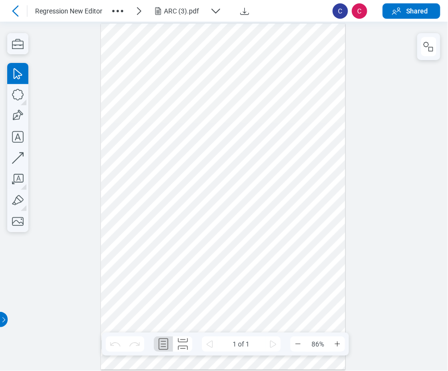
click at [271, 164] on div at bounding box center [223, 197] width 245 height 346
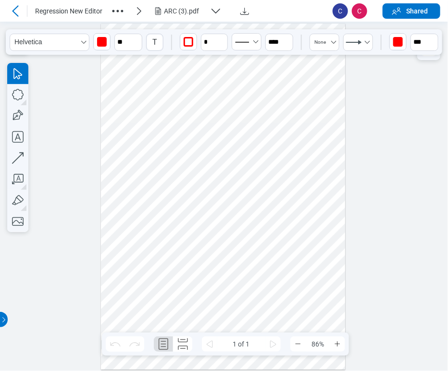
drag, startPoint x: 271, startPoint y: 164, endPoint x: 266, endPoint y: 161, distance: 6.0
click at [266, 161] on div at bounding box center [223, 197] width 245 height 346
click at [435, 114] on div at bounding box center [224, 196] width 448 height 349
click at [416, 73] on div at bounding box center [224, 196] width 448 height 349
click at [357, 62] on div at bounding box center [224, 196] width 448 height 349
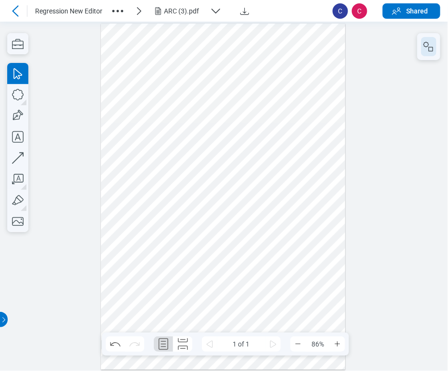
click at [428, 45] on icon "button" at bounding box center [425, 44] width 5 height 5
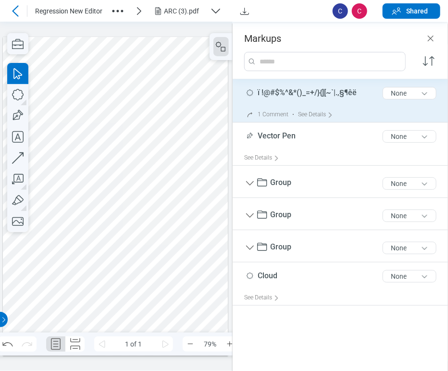
click at [286, 92] on span "ï !@#$%^&*()_=+/}{][~`|.,§¶êë" at bounding box center [307, 92] width 99 height 9
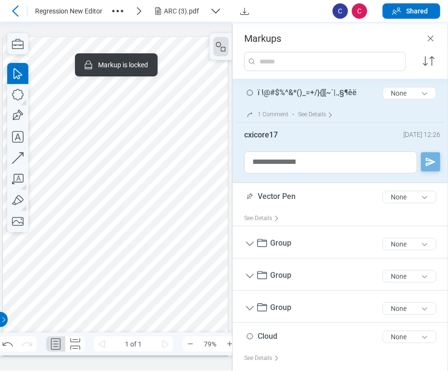
click at [286, 92] on span "ï !@#$%^&*()_=+/}{][~`|.,§¶êë" at bounding box center [307, 92] width 99 height 9
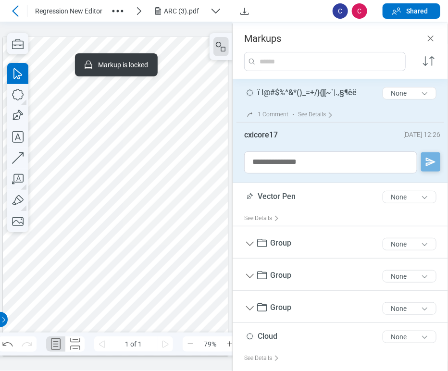
click at [286, 92] on span "ï !@#$%^&*()_=+/}{][~`|.,§¶êë" at bounding box center [307, 92] width 99 height 9
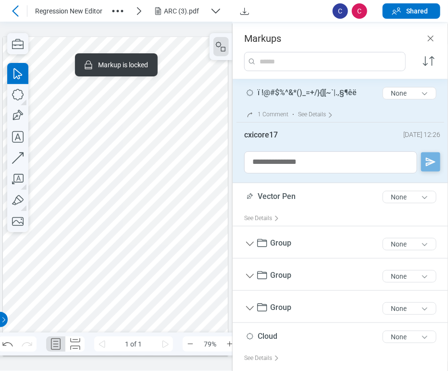
click at [286, 92] on span "ï !@#$%^&*()_=+/}{][~`|.,§¶êë" at bounding box center [307, 92] width 99 height 9
click at [179, 7] on div "ARC (3).pdf" at bounding box center [185, 11] width 42 height 10
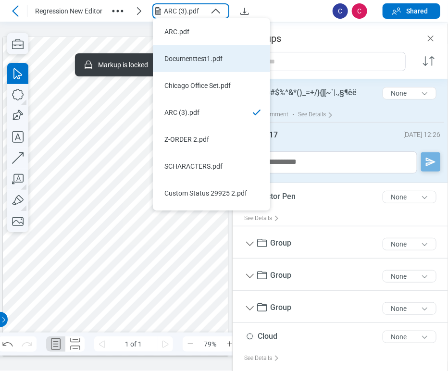
click at [173, 51] on li "Documenttest1.pdf" at bounding box center [211, 58] width 117 height 27
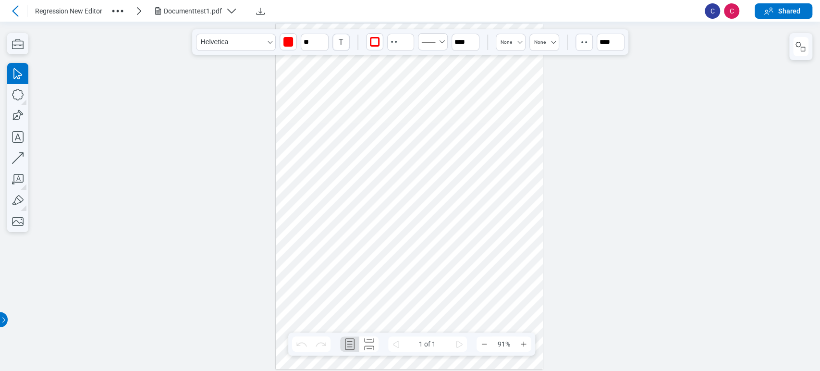
click at [393, 171] on div at bounding box center [409, 197] width 267 height 346
click at [20, 196] on icon "button" at bounding box center [17, 200] width 21 height 21
click at [373, 210] on div at bounding box center [409, 197] width 267 height 346
click at [389, 215] on div at bounding box center [409, 197] width 267 height 346
click at [402, 170] on div at bounding box center [409, 197] width 267 height 346
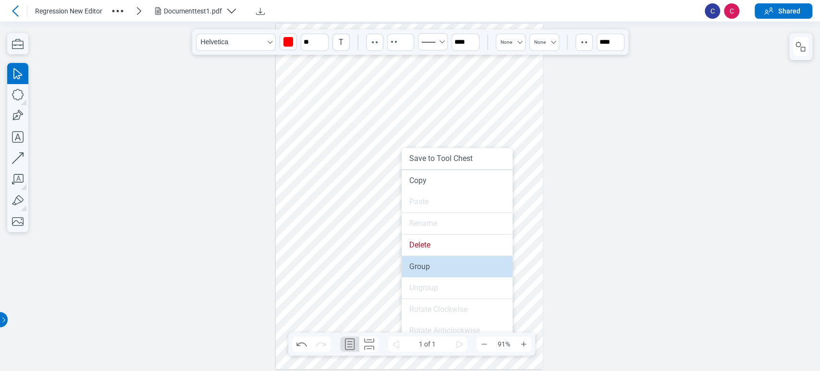
click at [428, 266] on li "Group" at bounding box center [457, 266] width 111 height 21
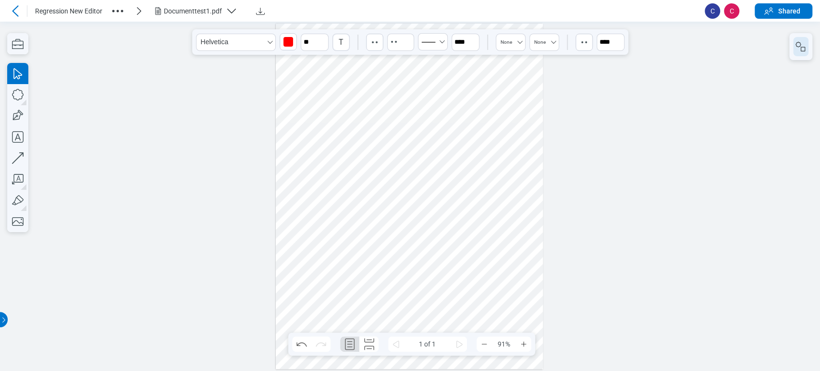
click at [801, 46] on icon "button" at bounding box center [801, 47] width 12 height 12
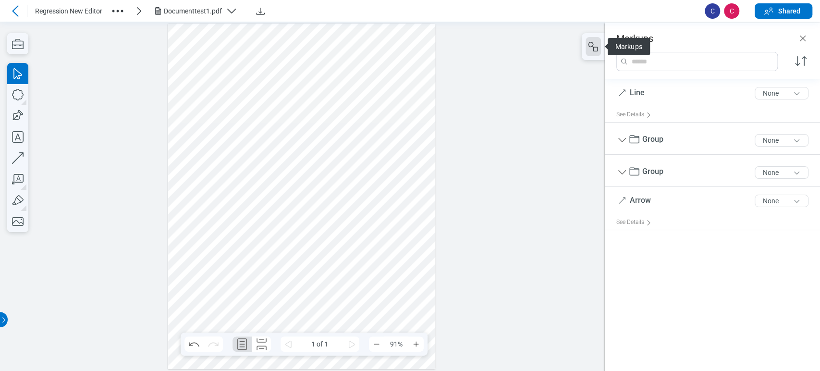
click at [275, 218] on div at bounding box center [301, 197] width 267 height 346
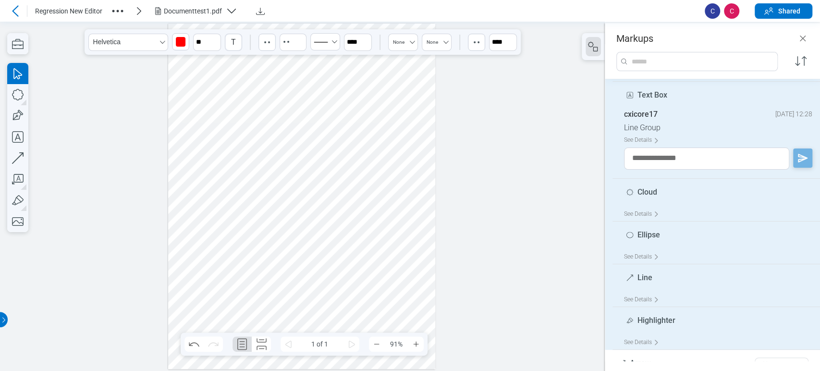
scroll to position [136, 0]
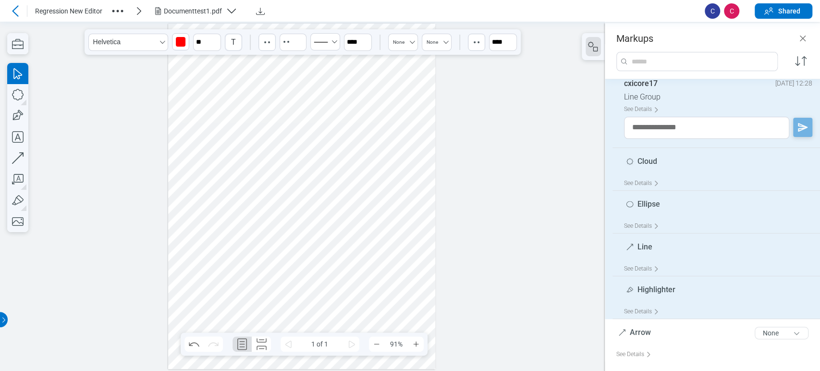
click at [648, 290] on span "Highlighter" at bounding box center [657, 289] width 38 height 9
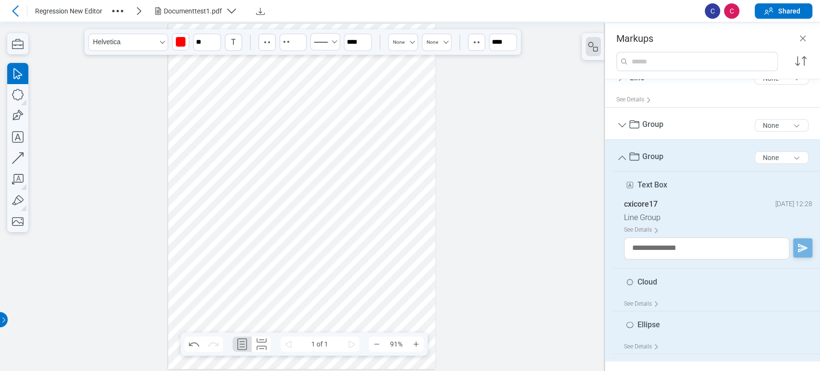
scroll to position [0, 0]
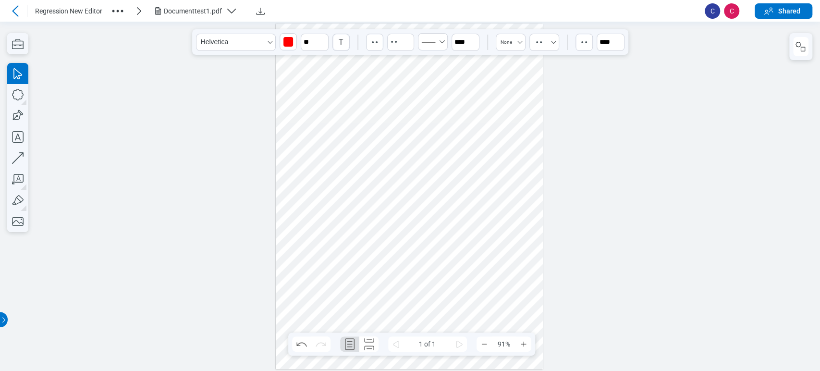
click at [373, 93] on div at bounding box center [409, 197] width 267 height 346
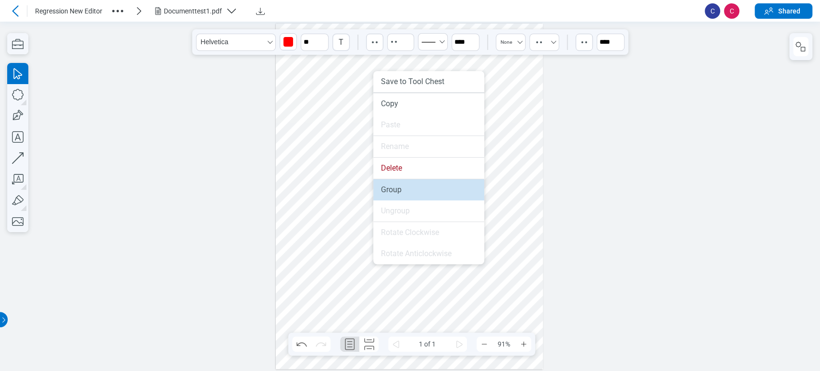
click at [392, 190] on li "Group" at bounding box center [428, 189] width 111 height 21
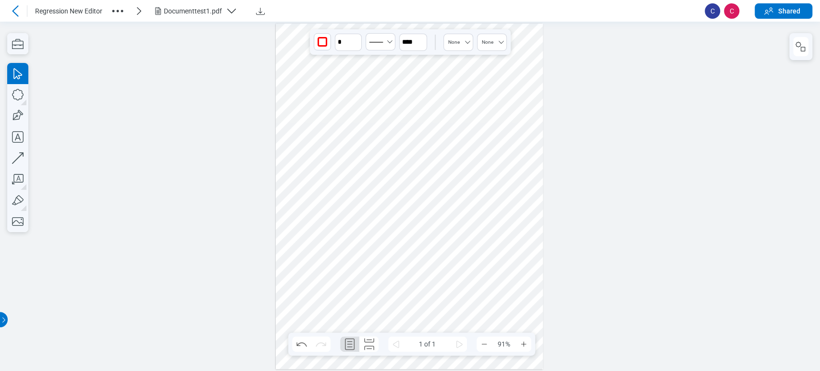
click at [458, 124] on div at bounding box center [409, 197] width 267 height 346
drag, startPoint x: 460, startPoint y: 125, endPoint x: 321, endPoint y: 246, distance: 183.6
click at [321, 246] on div at bounding box center [409, 197] width 267 height 346
click at [383, 173] on div at bounding box center [409, 197] width 267 height 346
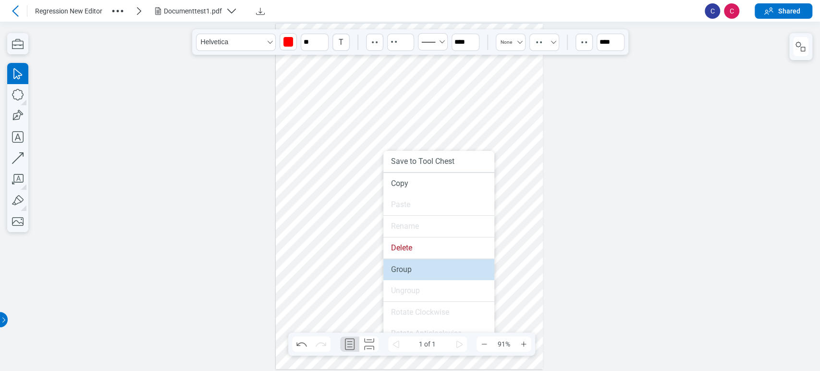
drag, startPoint x: 403, startPoint y: 270, endPoint x: 399, endPoint y: 246, distance: 24.7
click at [403, 271] on li "Group" at bounding box center [439, 269] width 111 height 21
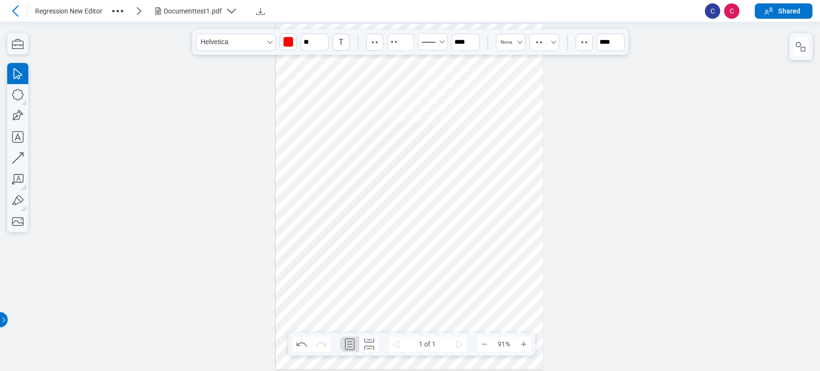
click at [393, 227] on div at bounding box center [409, 197] width 267 height 346
click at [790, 50] on div at bounding box center [801, 46] width 23 height 27
click at [804, 47] on rect "button" at bounding box center [803, 49] width 4 height 4
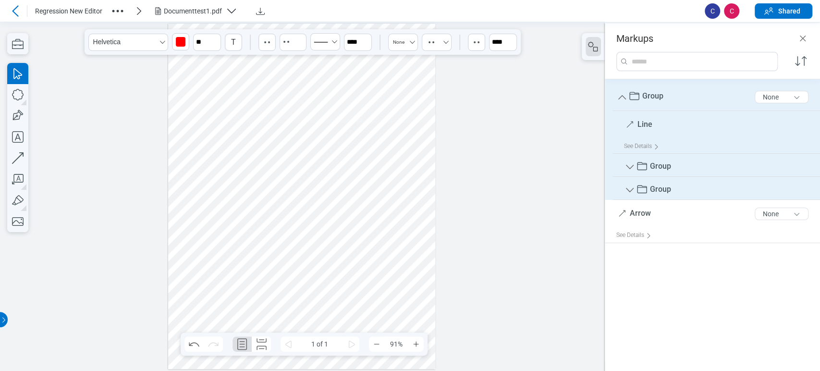
click at [645, 126] on span "Line" at bounding box center [645, 124] width 15 height 9
click at [633, 189] on icon "Group" at bounding box center [630, 190] width 8 height 4
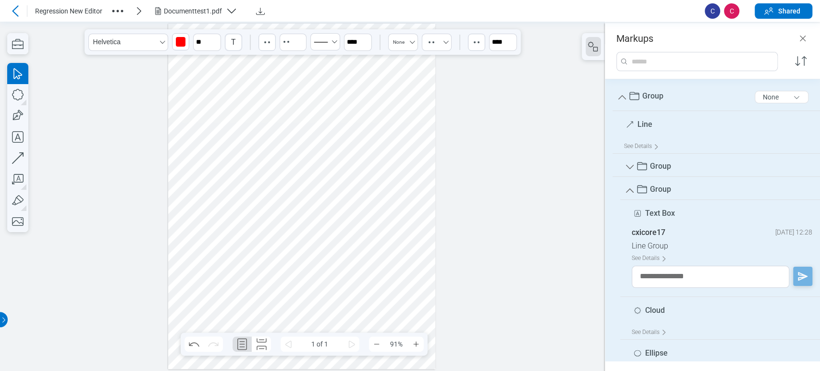
click at [621, 97] on icon "Group" at bounding box center [623, 97] width 8 height 4
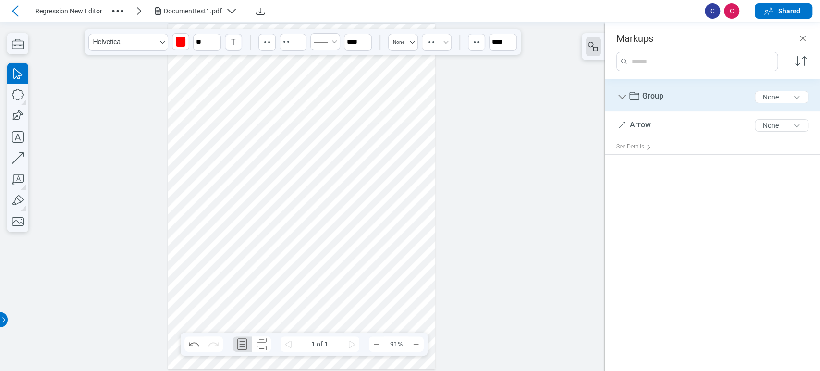
click at [622, 101] on icon "Group" at bounding box center [623, 97] width 12 height 12
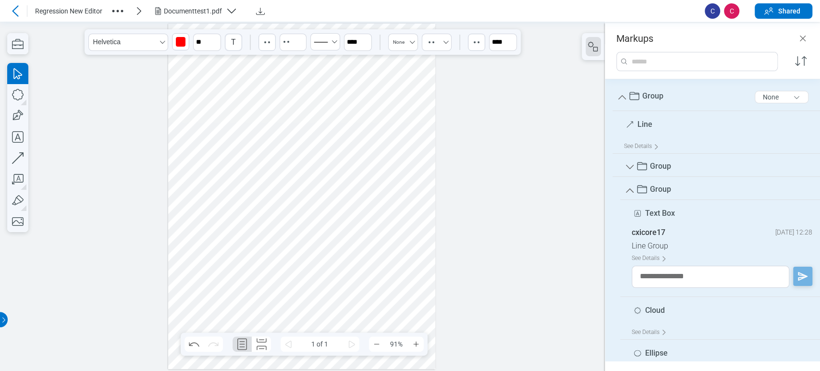
click at [638, 127] on span "Line" at bounding box center [645, 124] width 15 height 9
type input "*****"
click at [592, 164] on div at bounding box center [302, 196] width 605 height 349
click at [210, 248] on div at bounding box center [301, 197] width 267 height 346
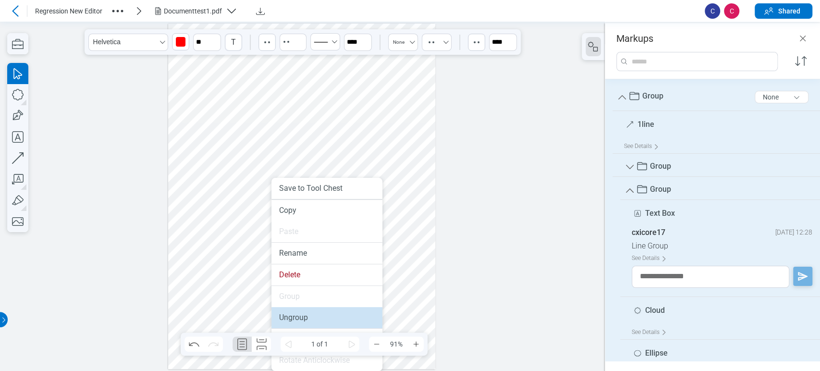
click at [297, 318] on li "Ungroup" at bounding box center [327, 317] width 111 height 21
type input "*"
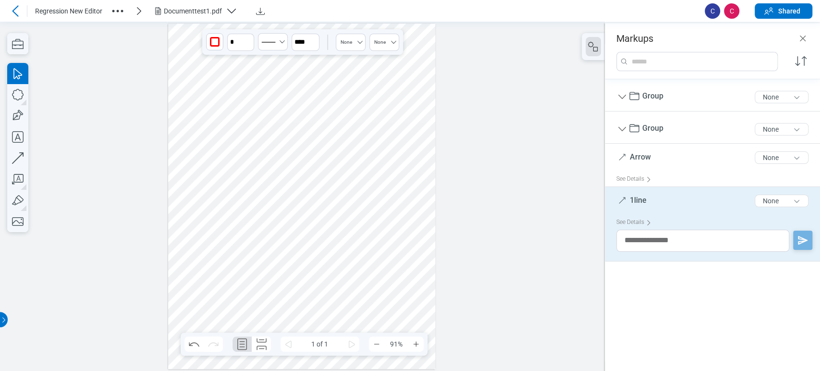
click at [451, 195] on div at bounding box center [302, 196] width 605 height 349
click at [315, 165] on div at bounding box center [301, 197] width 267 height 346
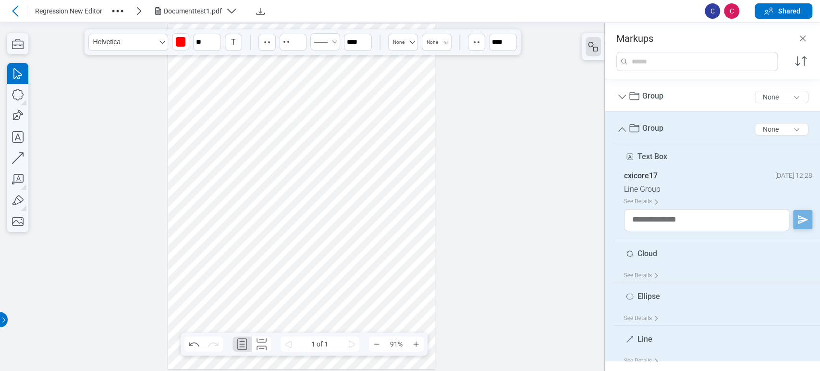
click at [327, 96] on div at bounding box center [301, 197] width 267 height 346
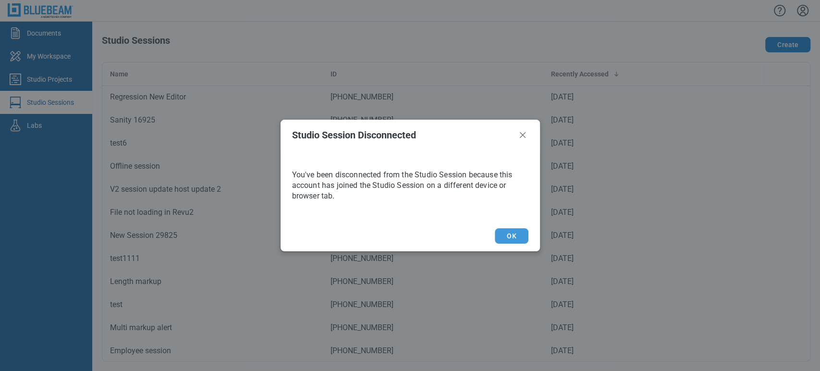
click at [511, 233] on button "OK" at bounding box center [511, 235] width 33 height 15
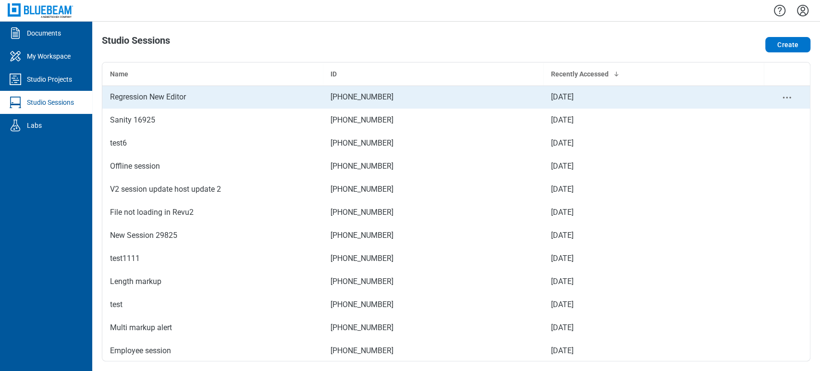
click at [228, 93] on div "Regression New Editor" at bounding box center [212, 97] width 205 height 12
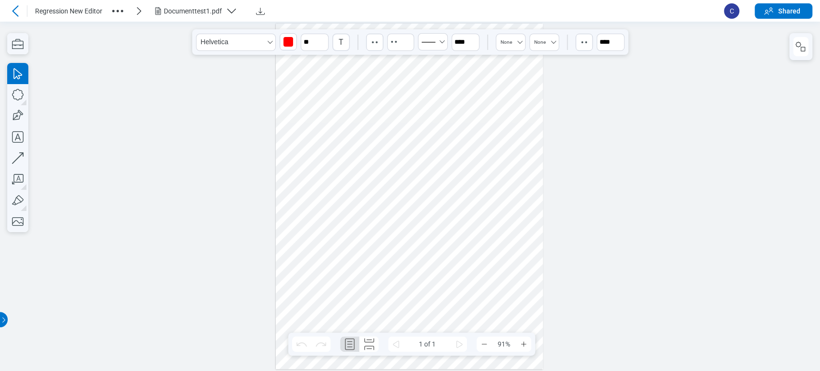
click at [391, 207] on div at bounding box center [409, 197] width 267 height 346
drag, startPoint x: 386, startPoint y: 212, endPoint x: 384, endPoint y: 188, distance: 24.6
click at [384, 188] on div at bounding box center [409, 197] width 267 height 346
click at [139, 181] on div at bounding box center [410, 196] width 820 height 349
click at [797, 49] on icon "button" at bounding box center [801, 47] width 12 height 12
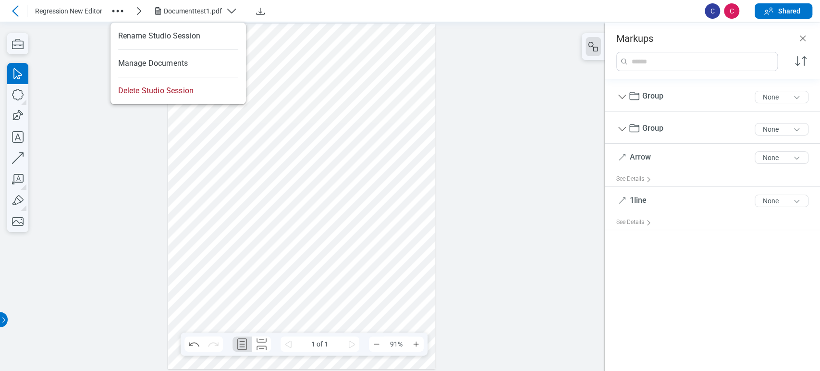
click at [118, 7] on icon "button" at bounding box center [117, 10] width 15 height 15
